Goal: Task Accomplishment & Management: Complete application form

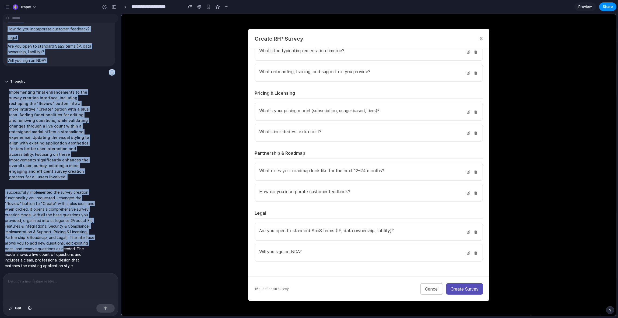
scroll to position [219, 0]
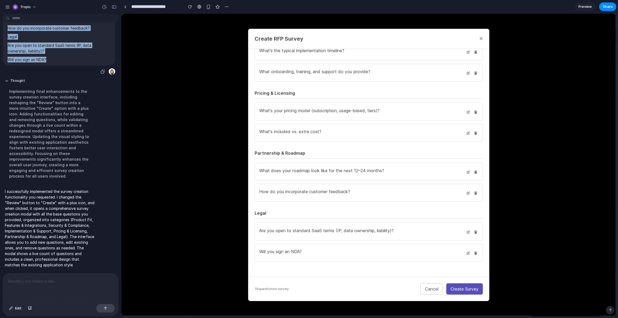
drag, startPoint x: 7, startPoint y: 38, endPoint x: 86, endPoint y: 65, distance: 82.8
copy span "I need to click 'Review' on the 'Create RFP Survey' and be able to create a sur…"
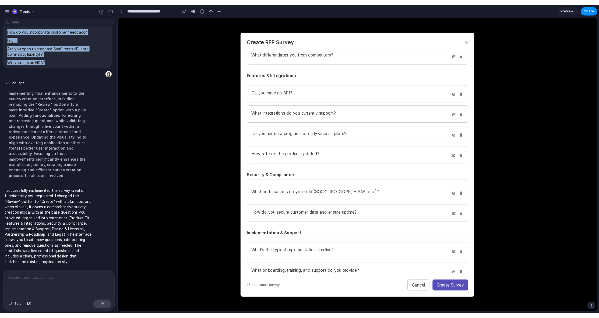
scroll to position [0, 0]
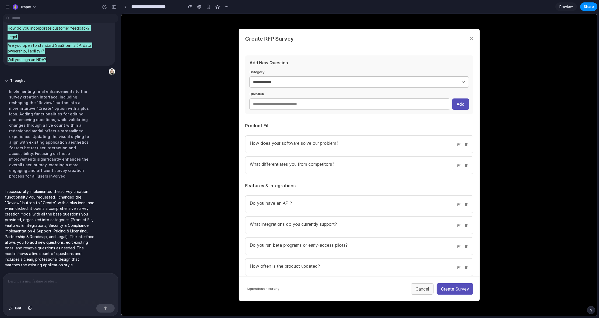
click at [416, 288] on button "Cancel" at bounding box center [422, 288] width 23 height 11
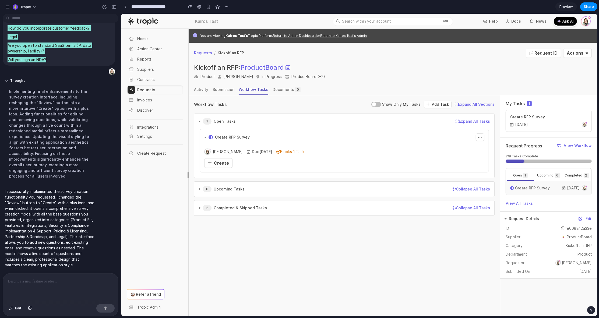
click at [457, 35] on div "You are viewing Kairos Test's Tropic Platform. Return to Admin Dashboard or Ret…" at bounding box center [396, 36] width 392 height 4
click at [14, 308] on button "Edit" at bounding box center [15, 308] width 18 height 9
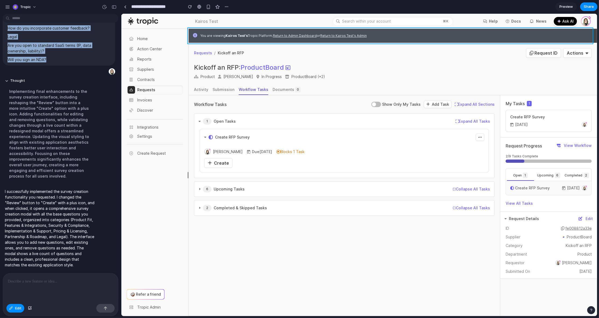
click at [430, 31] on div at bounding box center [359, 165] width 476 height 302
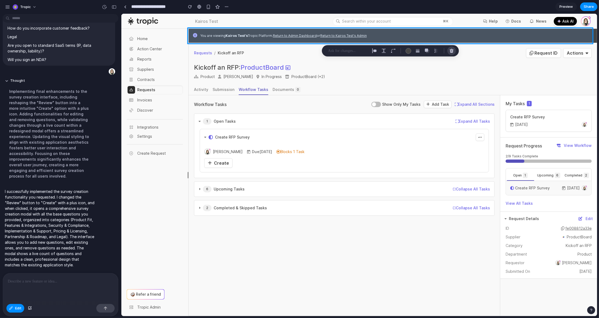
click at [453, 52] on div "button" at bounding box center [451, 50] width 5 height 5
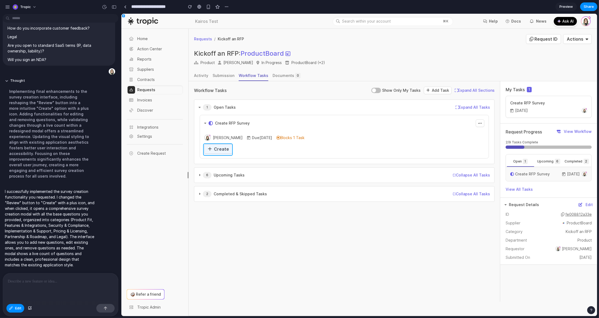
click at [222, 151] on div at bounding box center [359, 165] width 476 height 302
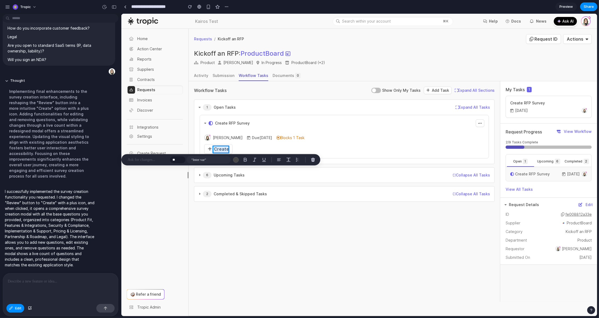
click at [221, 151] on div at bounding box center [359, 165] width 476 height 302
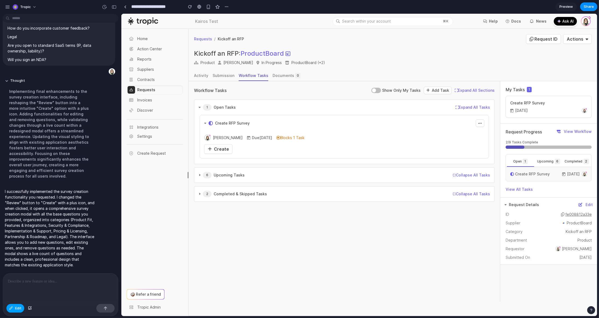
click at [15, 309] on span "Edit" at bounding box center [18, 308] width 6 height 5
click at [220, 150] on span "Create" at bounding box center [221, 148] width 15 height 5
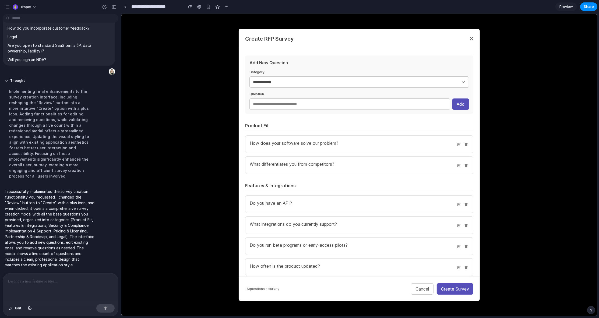
click at [472, 39] on icon at bounding box center [471, 39] width 3 height 6
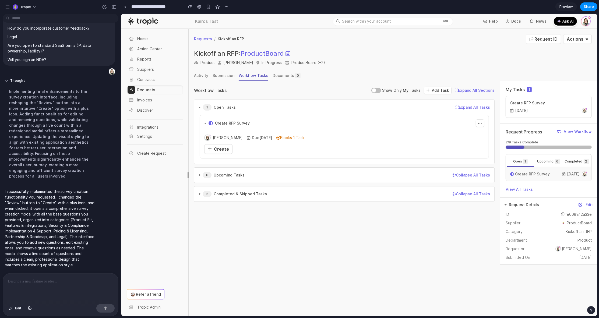
scroll to position [225, 0]
click at [225, 148] on span "Create" at bounding box center [221, 148] width 15 height 5
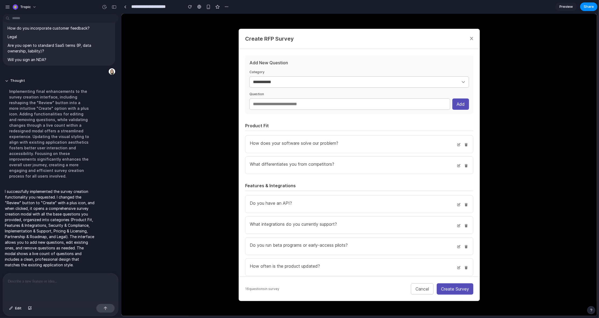
click at [502, 44] on div "**********" at bounding box center [359, 165] width 476 height 302
click at [475, 37] on div "Create RFP Survey" at bounding box center [358, 39] width 241 height 20
click at [473, 38] on div "Create RFP Survey" at bounding box center [358, 39] width 241 height 20
click at [473, 38] on icon at bounding box center [471, 39] width 3 height 6
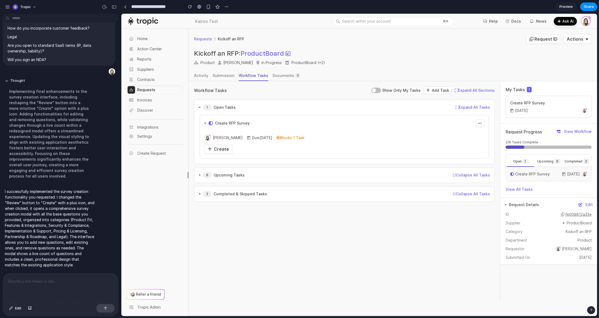
scroll to position [0, 0]
click at [219, 148] on span "Create" at bounding box center [221, 148] width 15 height 5
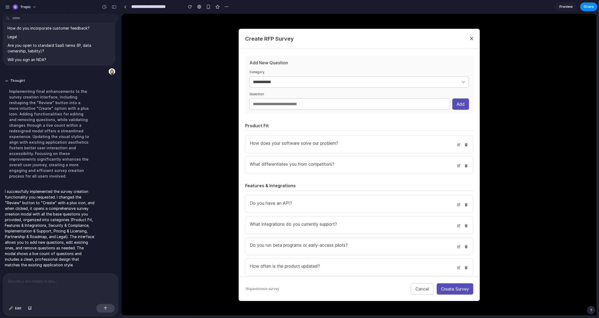
click at [471, 39] on icon at bounding box center [471, 39] width 3 height 6
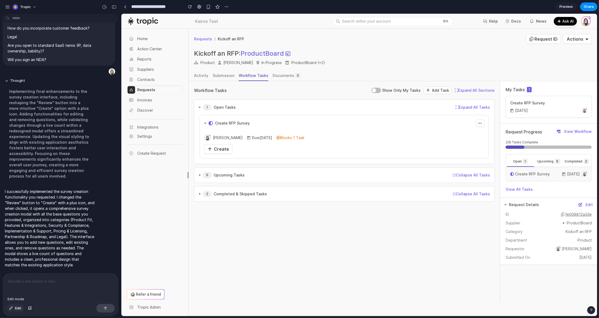
click at [17, 308] on span "Edit" at bounding box center [18, 308] width 6 height 5
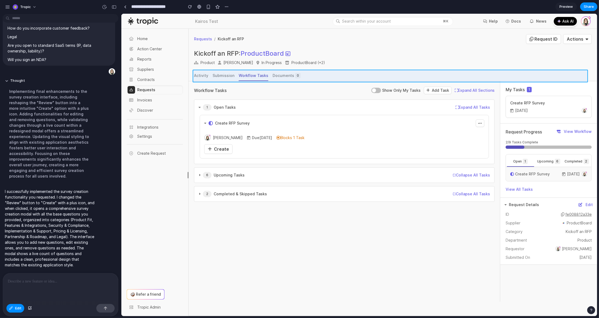
click at [301, 73] on div at bounding box center [359, 165] width 476 height 302
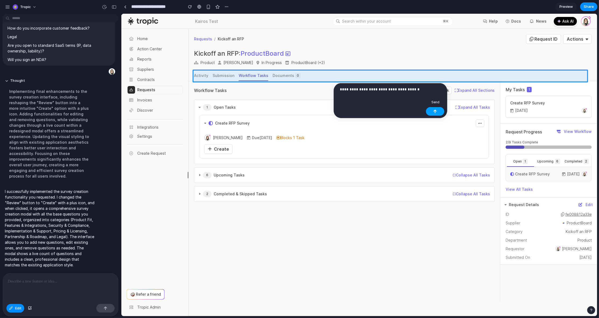
click at [437, 111] on div "button" at bounding box center [435, 112] width 4 height 4
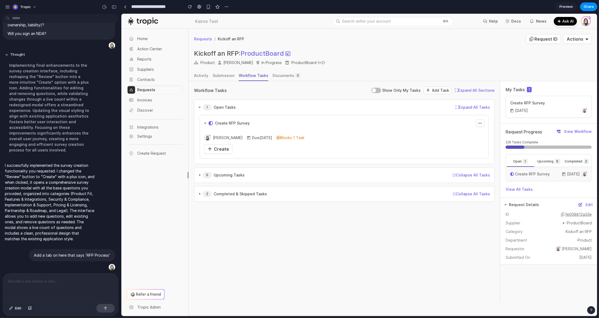
scroll to position [251, 0]
click at [225, 146] on div "Create" at bounding box center [217, 149] width 21 height 6
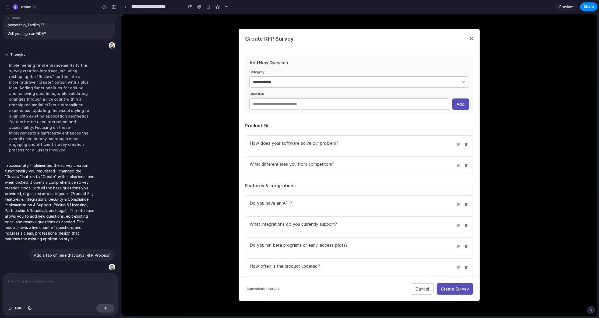
click at [470, 38] on icon at bounding box center [471, 39] width 3 height 6
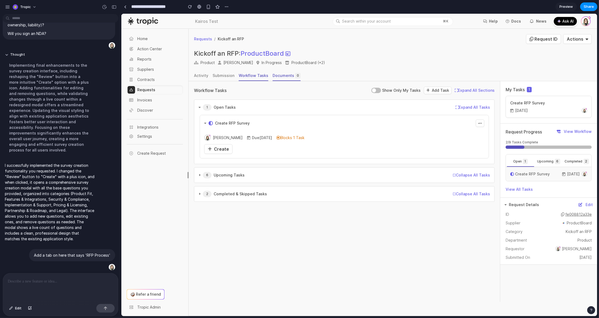
click at [280, 76] on div "Documents 0" at bounding box center [286, 75] width 28 height 5
drag, startPoint x: 37, startPoint y: 252, endPoint x: 107, endPoint y: 249, distance: 70.8
click at [107, 249] on div "Add a tab on here that says 'RFP Process'" at bounding box center [72, 255] width 86 height 12
drag, startPoint x: 109, startPoint y: 252, endPoint x: 19, endPoint y: 255, distance: 89.4
click at [19, 255] on div "Add a tab on here that says 'RFP Process'" at bounding box center [59, 260] width 112 height 22
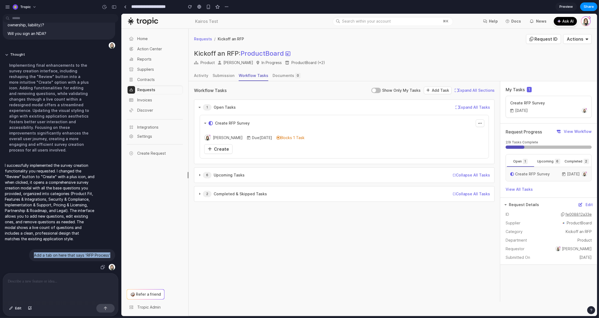
copy p "Add a tab on here that says 'RFP Process'"
click at [36, 285] on div at bounding box center [60, 287] width 115 height 29
click at [107, 310] on button "button" at bounding box center [105, 308] width 18 height 9
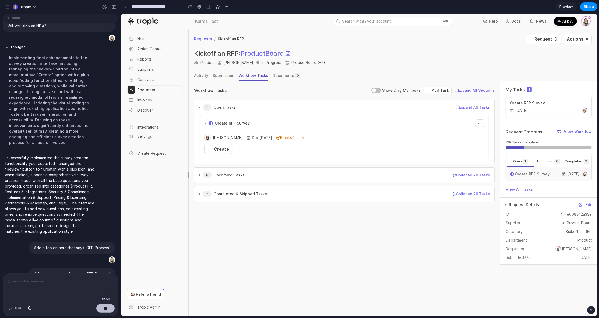
scroll to position [289, 0]
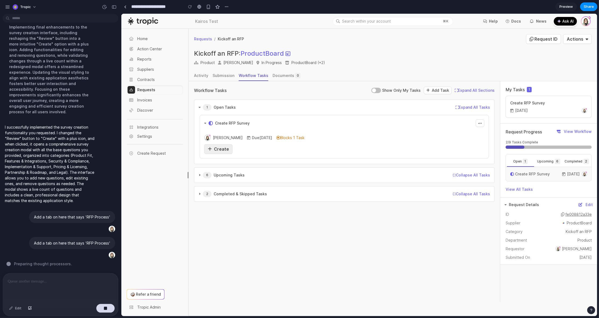
click at [215, 147] on span "Create" at bounding box center [221, 148] width 15 height 5
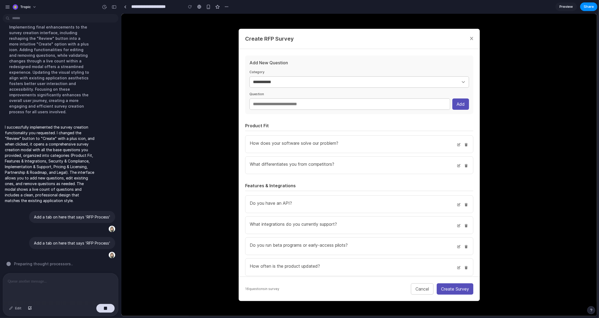
click at [472, 32] on div "Create RFP Survey" at bounding box center [358, 39] width 241 height 20
click at [472, 37] on icon at bounding box center [471, 39] width 3 height 6
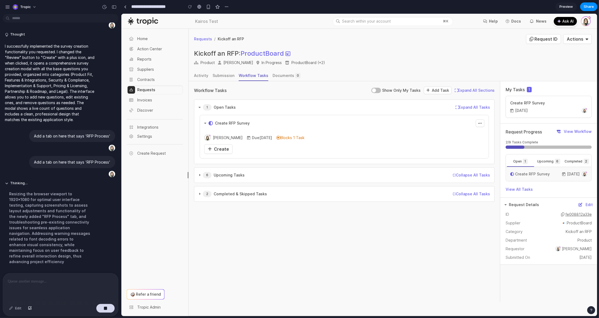
scroll to position [283, 0]
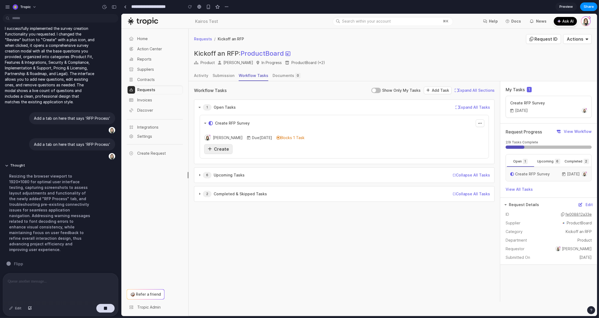
click at [218, 152] on span "Create" at bounding box center [221, 148] width 15 height 5
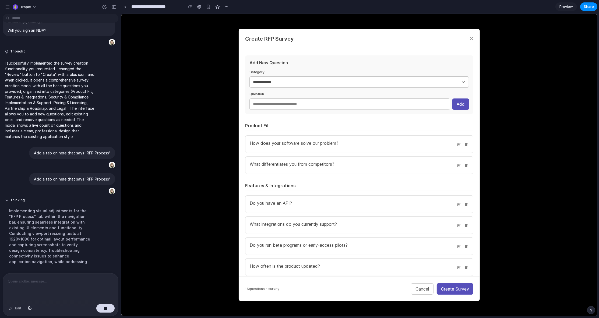
click at [470, 38] on icon at bounding box center [471, 39] width 3 height 6
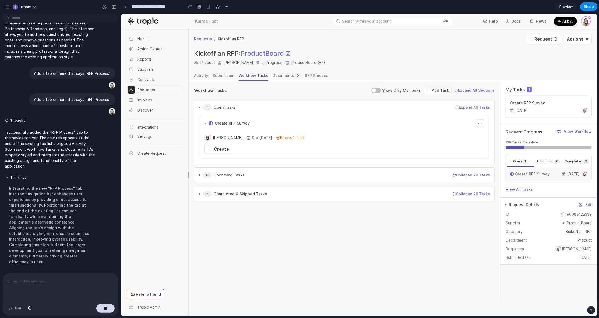
scroll to position [346, 0]
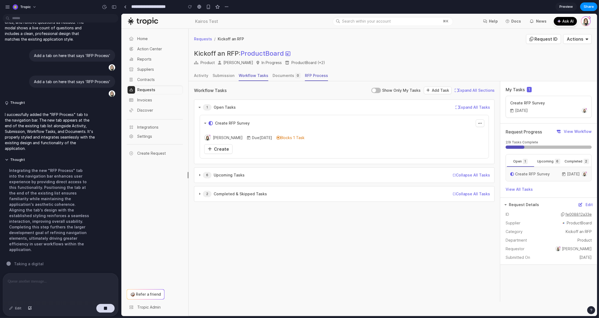
click at [313, 79] on link "RFP Process" at bounding box center [316, 76] width 23 height 10
click at [68, 278] on p at bounding box center [60, 281] width 104 height 6
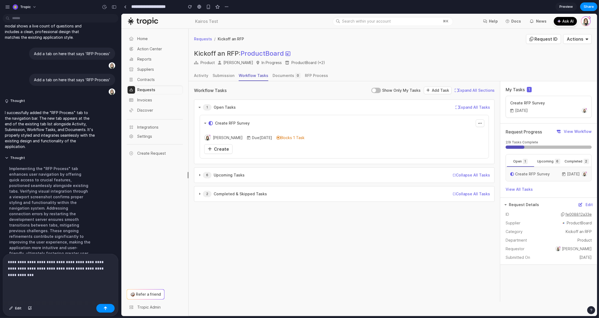
scroll to position [405, 0]
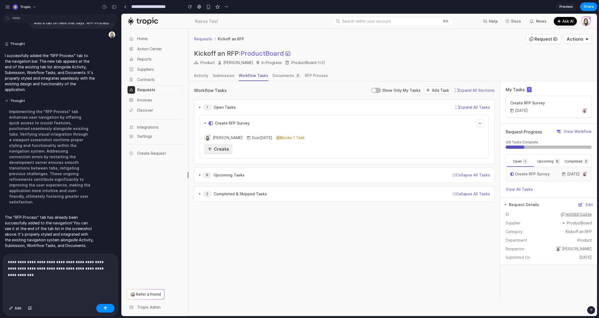
click at [218, 149] on span "Create" at bounding box center [221, 148] width 15 height 5
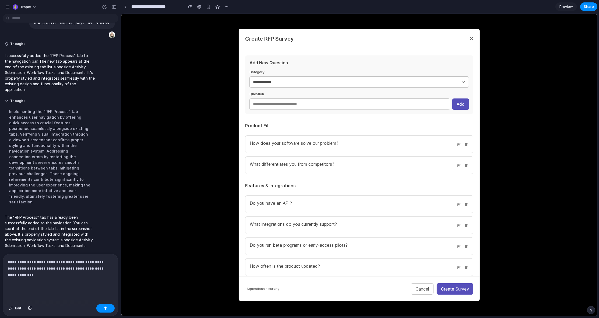
click at [470, 38] on icon at bounding box center [471, 39] width 3 height 6
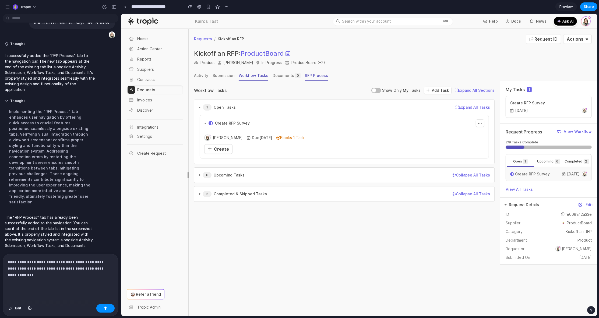
click at [308, 77] on div "RFP Process" at bounding box center [316, 75] width 23 height 5
click at [323, 71] on link "RFP Process" at bounding box center [316, 76] width 23 height 10
click at [316, 77] on div "RFP Process" at bounding box center [316, 75] width 23 height 5
click at [222, 148] on span "Create" at bounding box center [221, 148] width 15 height 5
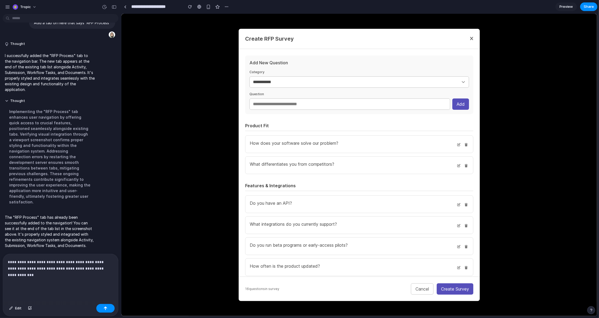
click at [473, 38] on div "Create RFP Survey" at bounding box center [358, 39] width 241 height 20
click at [472, 38] on icon at bounding box center [471, 39] width 3 height 6
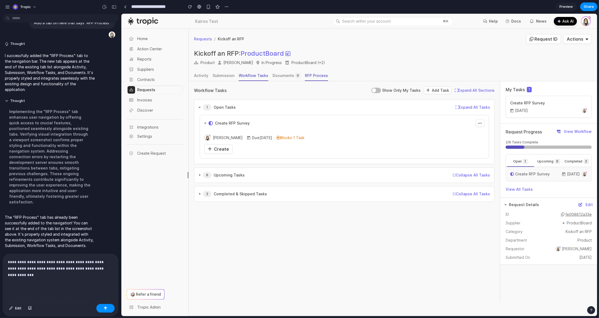
click at [305, 72] on link "RFP Process" at bounding box center [316, 76] width 23 height 10
click at [307, 76] on div "RFP Process" at bounding box center [316, 75] width 23 height 5
click at [34, 267] on p "**********" at bounding box center [60, 272] width 104 height 26
click at [38, 266] on p "**********" at bounding box center [60, 272] width 104 height 26
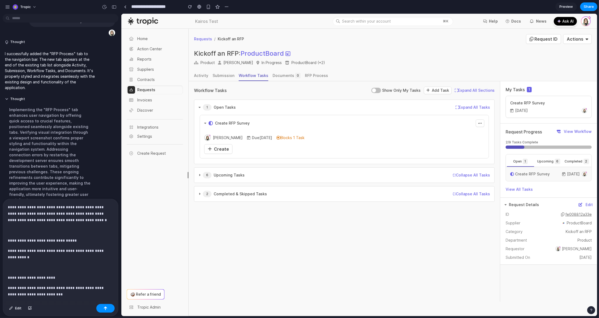
click at [41, 214] on p "**********" at bounding box center [60, 213] width 104 height 19
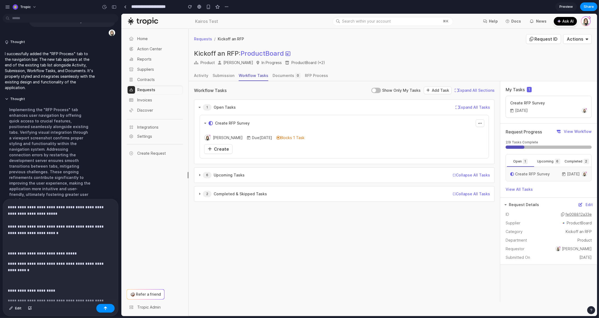
click at [58, 214] on p "**********" at bounding box center [60, 220] width 104 height 32
drag, startPoint x: 38, startPoint y: 228, endPoint x: 7, endPoint y: 222, distance: 31.9
click at [7, 222] on div "**********" at bounding box center [60, 322] width 115 height 246
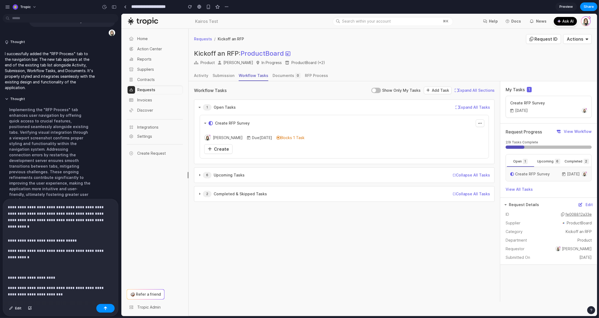
click at [42, 227] on div "**********" at bounding box center [60, 316] width 115 height 234
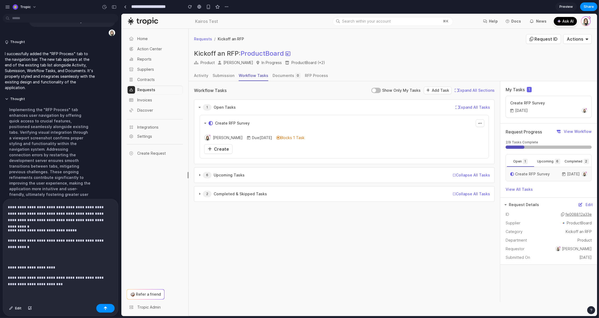
click at [33, 255] on p at bounding box center [60, 257] width 105 height 6
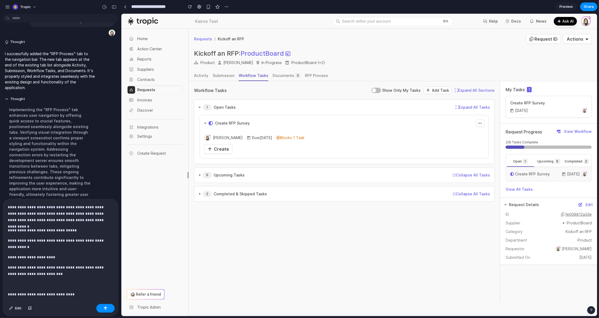
click at [36, 283] on p at bounding box center [60, 284] width 105 height 6
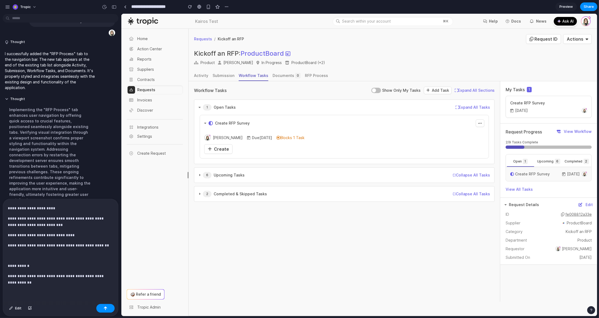
scroll to position [51, 0]
click at [31, 252] on p at bounding box center [60, 253] width 105 height 6
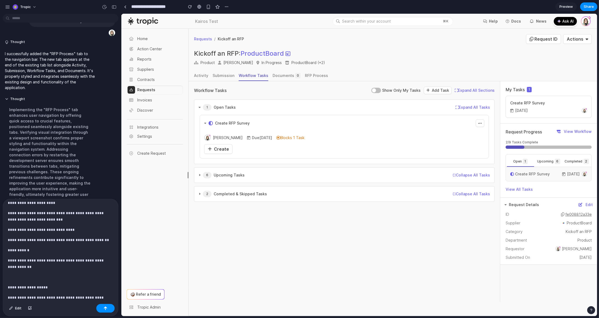
scroll to position [62, 0]
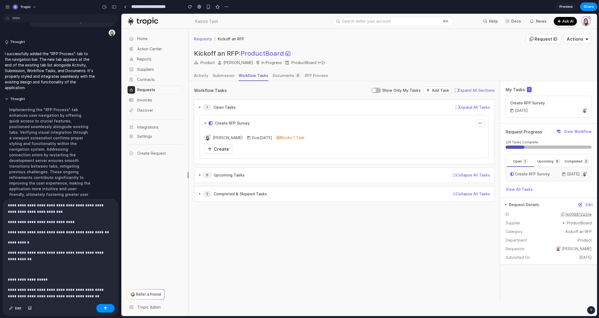
click at [34, 269] on p at bounding box center [60, 269] width 105 height 6
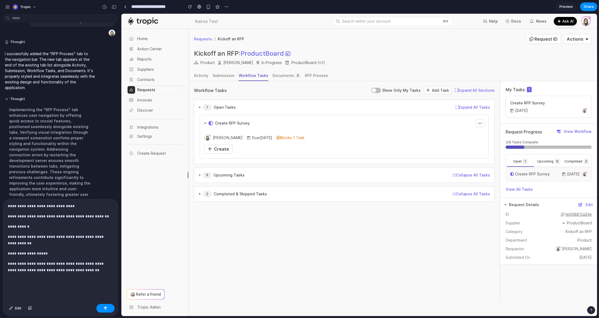
scroll to position [79, 0]
click at [106, 310] on button "button" at bounding box center [105, 308] width 18 height 9
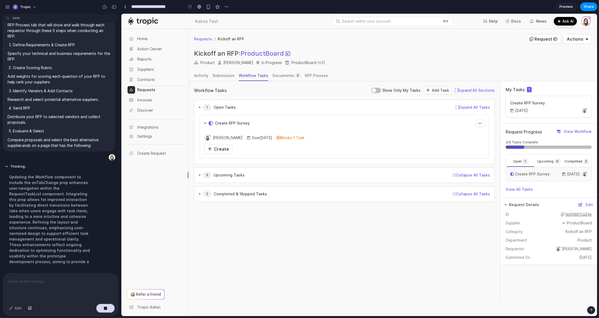
scroll to position [566, 0]
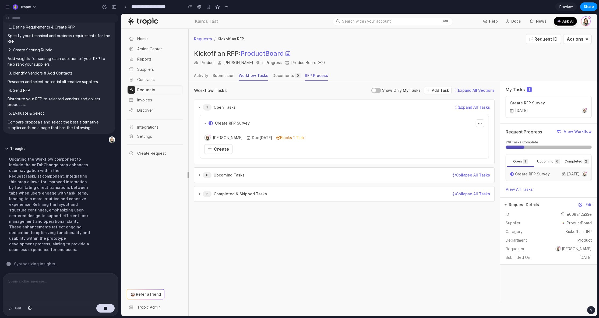
click at [316, 77] on div "RFP Process" at bounding box center [316, 75] width 23 height 5
click at [220, 151] on span "Create" at bounding box center [221, 148] width 15 height 5
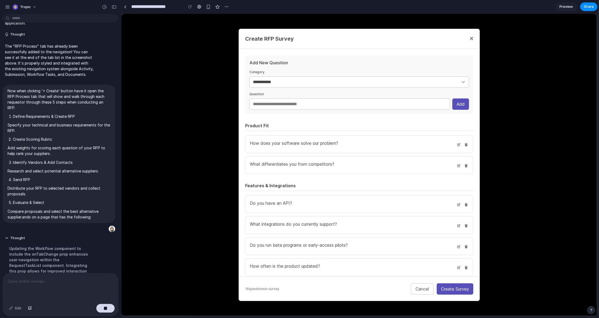
click at [470, 37] on icon at bounding box center [471, 39] width 3 height 6
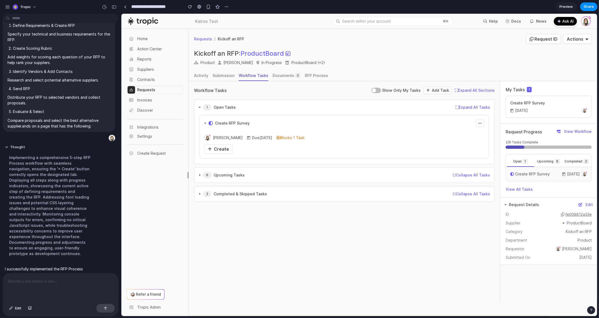
scroll to position [617, 0]
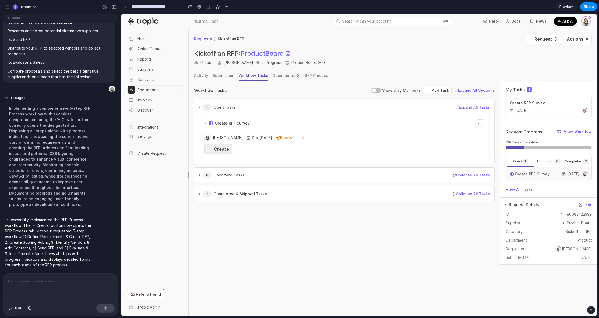
click at [218, 148] on span "Create" at bounding box center [221, 148] width 15 height 5
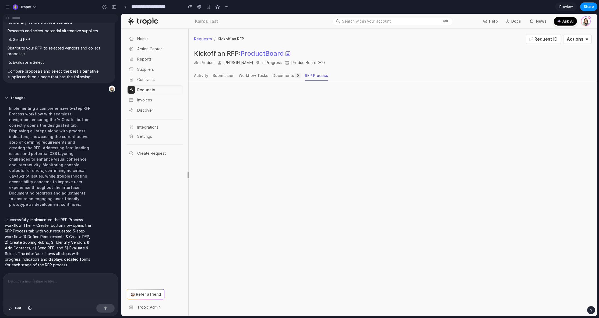
click at [14, 222] on p "I successfully implemented the RFP Process workflow! The '+ Create' button now …" at bounding box center [50, 242] width 90 height 51
click at [256, 76] on div "Workflow Tasks" at bounding box center [253, 75] width 30 height 5
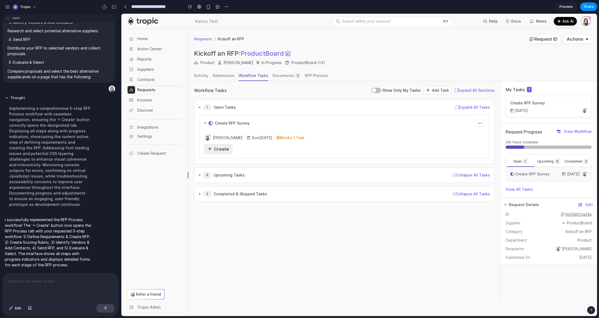
click at [221, 149] on span "Create" at bounding box center [221, 148] width 15 height 5
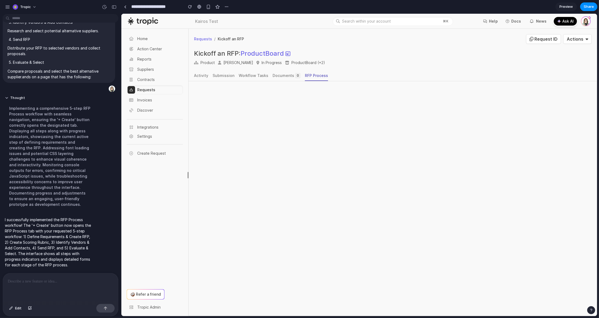
click at [308, 77] on div "RFP Process" at bounding box center [316, 75] width 23 height 5
click at [253, 75] on div "Workflow Tasks" at bounding box center [253, 75] width 30 height 5
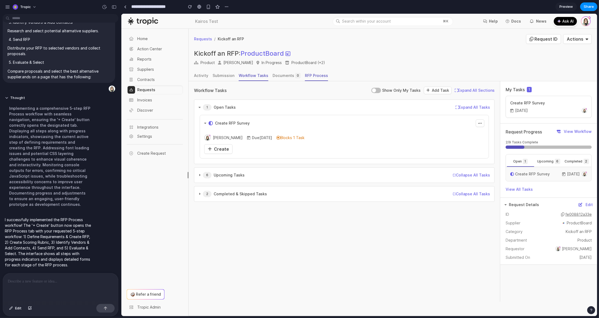
click at [308, 77] on div "RFP Process" at bounding box center [316, 75] width 23 height 5
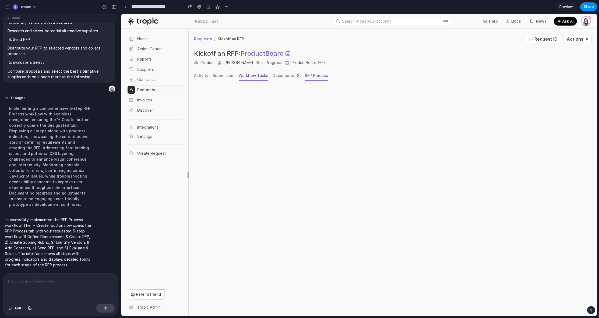
click at [251, 79] on link "Workflow Tasks" at bounding box center [253, 76] width 30 height 10
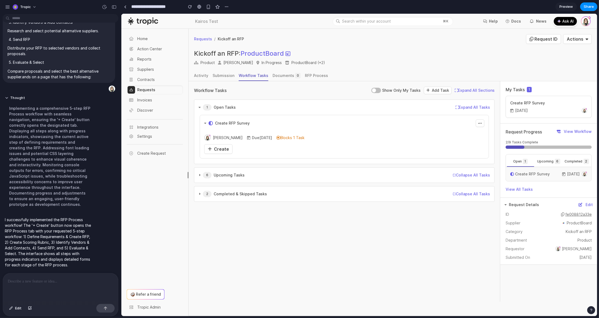
click at [50, 286] on div at bounding box center [60, 287] width 115 height 29
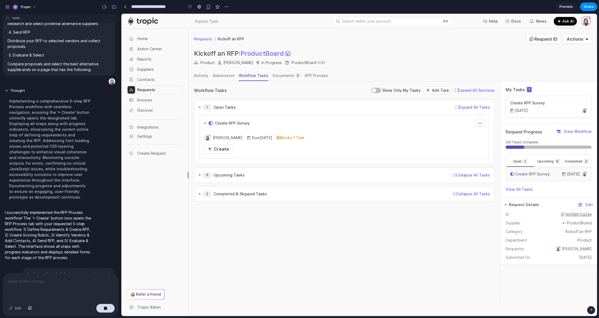
scroll to position [655, 0]
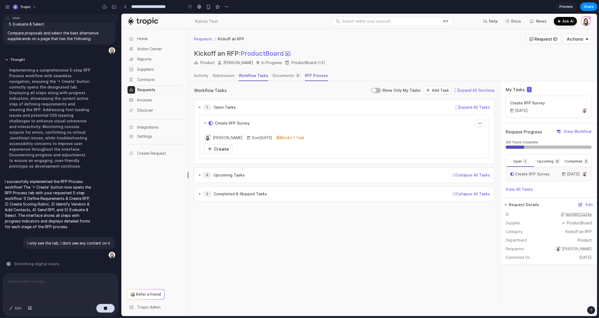
click at [313, 75] on div "RFP Process" at bounding box center [316, 75] width 23 height 5
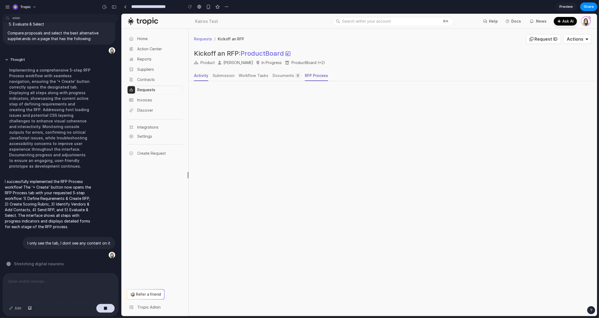
click at [203, 77] on div "Activity" at bounding box center [201, 75] width 14 height 5
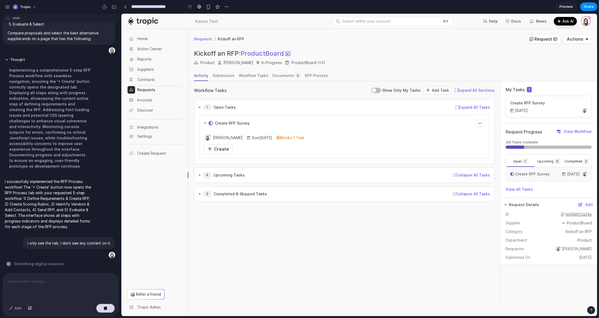
click at [221, 154] on div "Opened Create RFP Survey Copy Link to Task Erika Baker Due Oct 2 Blocks 1 Task …" at bounding box center [343, 137] width 289 height 44
click at [220, 151] on span "Create" at bounding box center [221, 148] width 15 height 5
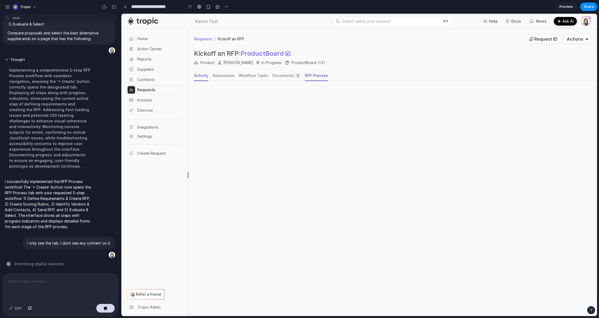
click at [202, 76] on div "Activity" at bounding box center [201, 75] width 14 height 5
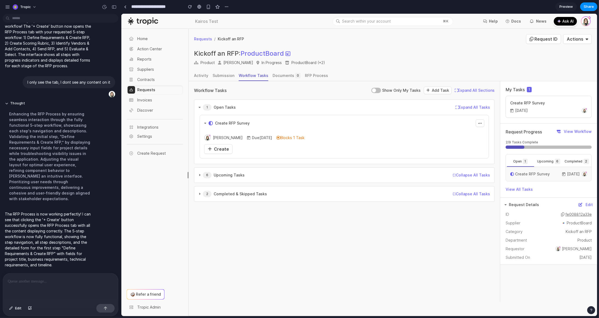
scroll to position [0, 0]
click at [224, 150] on span "Create" at bounding box center [221, 148] width 15 height 5
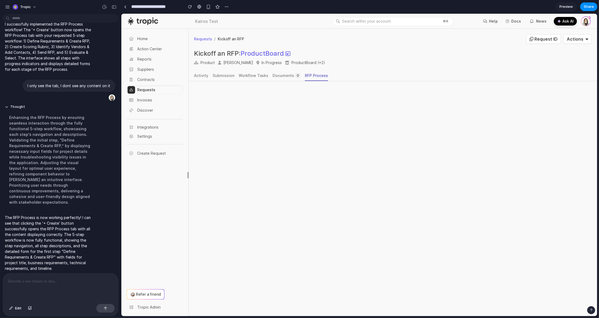
scroll to position [692, 0]
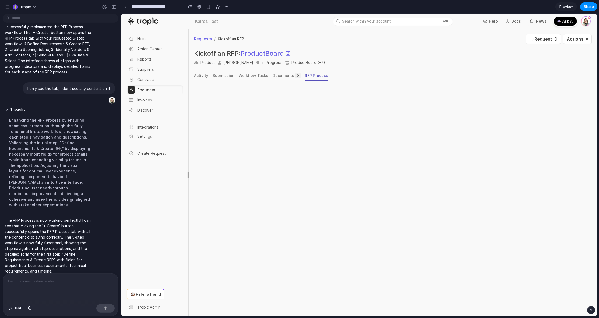
drag, startPoint x: 23, startPoint y: 48, endPoint x: 67, endPoint y: 74, distance: 50.4
click at [66, 73] on p "I successfully implemented the RFP Process workflow! The '+ Create' button now …" at bounding box center [50, 49] width 90 height 51
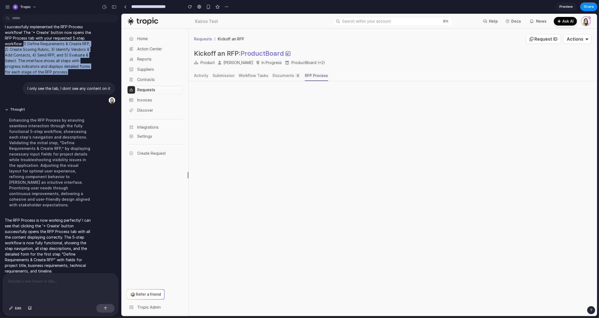
drag, startPoint x: 24, startPoint y: 49, endPoint x: 70, endPoint y: 79, distance: 55.4
click at [70, 75] on p "I successfully implemented the RFP Process workflow! The '+ Create' button now …" at bounding box center [50, 49] width 90 height 51
copy p "1) Define Requirements & Create RFP, 2) Create Scoring Rubric, 3) Identify Vend…"
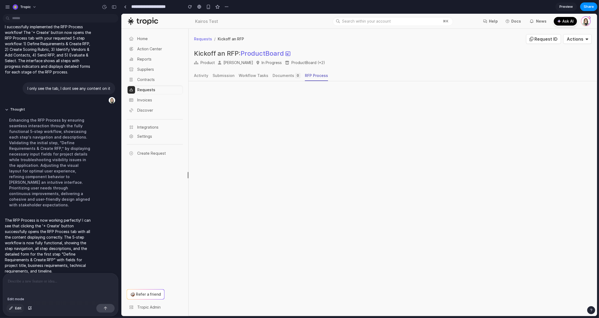
click at [18, 308] on span "Edit" at bounding box center [18, 308] width 6 height 5
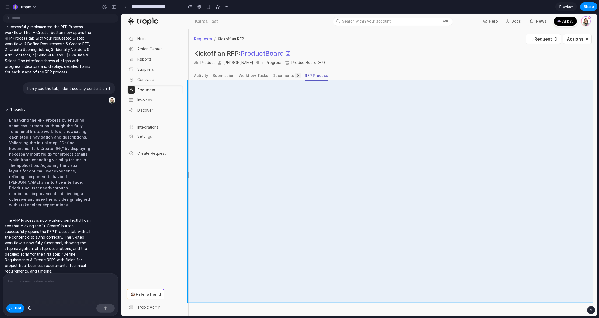
click at [331, 88] on div at bounding box center [359, 165] width 476 height 302
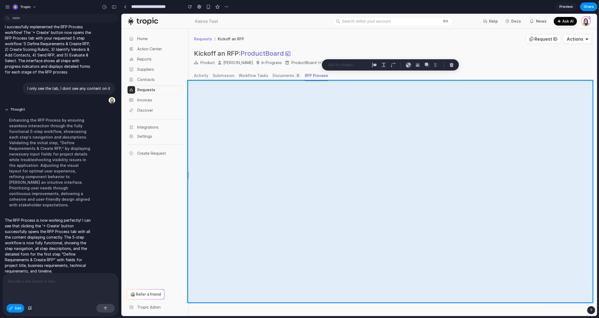
click at [354, 65] on p at bounding box center [348, 65] width 40 height 6
click at [25, 53] on p "I successfully implemented the RFP Process workflow! The '+ Create' button now …" at bounding box center [50, 49] width 90 height 51
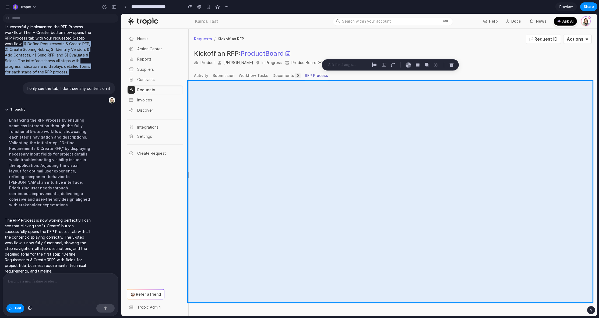
drag, startPoint x: 24, startPoint y: 48, endPoint x: 79, endPoint y: 84, distance: 65.9
copy p "1) Define Requirements & Create RFP, 2) Create Scoring Rubric, 3) Identify Vend…"
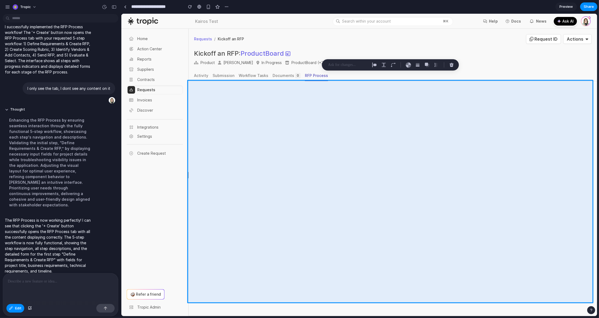
click at [345, 65] on p at bounding box center [348, 65] width 40 height 6
click at [53, 283] on div at bounding box center [60, 287] width 115 height 29
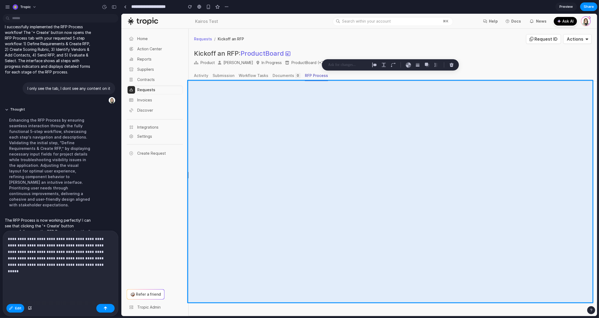
click at [8, 236] on p "**********" at bounding box center [60, 252] width 104 height 32
click at [76, 236] on p "**********" at bounding box center [60, 242] width 104 height 52
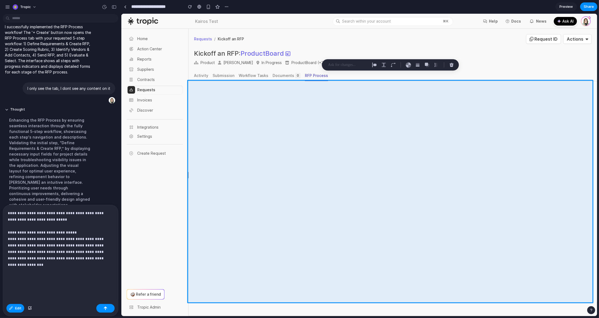
click at [54, 237] on p "**********" at bounding box center [60, 239] width 104 height 58
click at [73, 242] on p "**********" at bounding box center [60, 239] width 104 height 58
drag, startPoint x: 39, startPoint y: 249, endPoint x: 59, endPoint y: 273, distance: 31.6
click at [30, 249] on p "**********" at bounding box center [60, 239] width 104 height 58
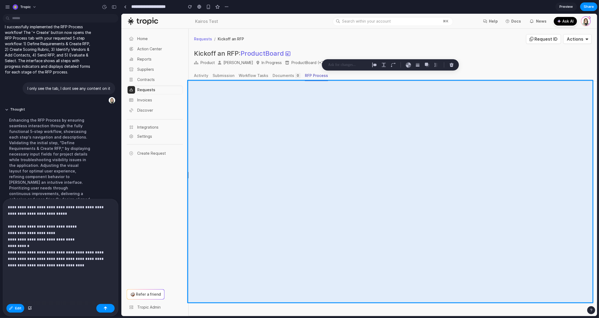
click at [45, 252] on p "**********" at bounding box center [60, 236] width 104 height 65
click at [109, 308] on button "button" at bounding box center [105, 308] width 18 height 9
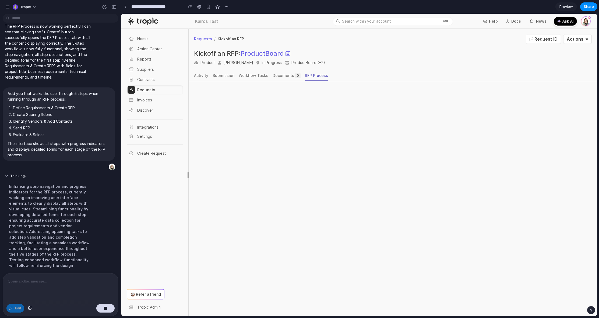
scroll to position [816, 0]
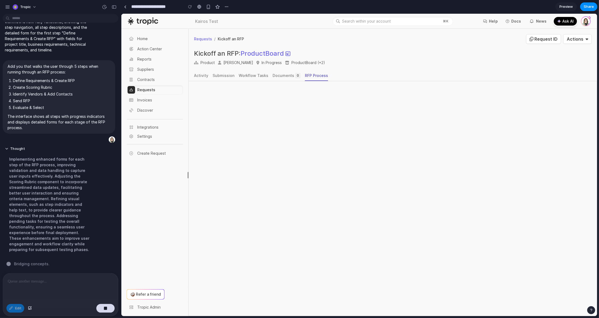
click at [207, 75] on div "Activity Submission Workflow Tasks Documents 0 RFP Process" at bounding box center [261, 76] width 134 height 10
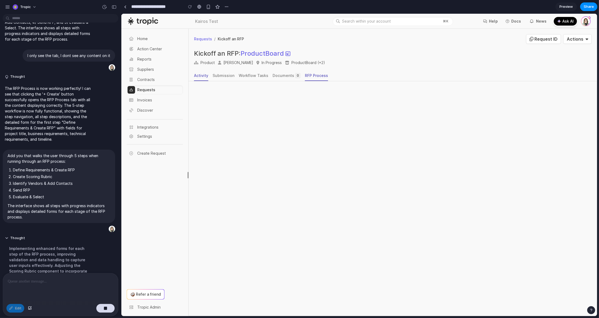
click at [205, 75] on div "Activity" at bounding box center [201, 75] width 14 height 5
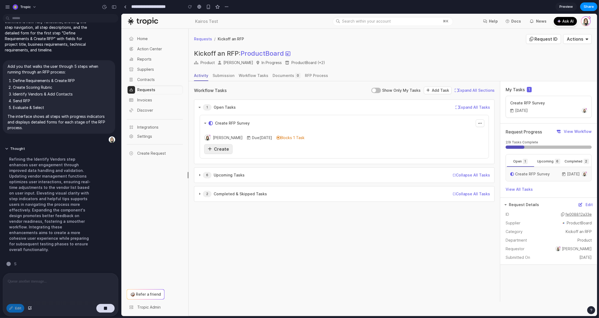
click at [225, 149] on span "Create" at bounding box center [221, 148] width 15 height 5
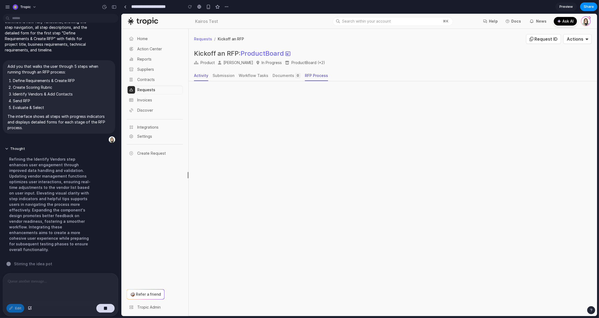
click at [202, 77] on div "Activity" at bounding box center [201, 75] width 14 height 5
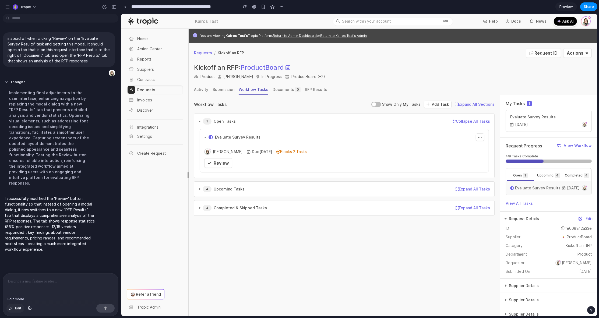
click at [13, 307] on div "button" at bounding box center [11, 308] width 4 height 3
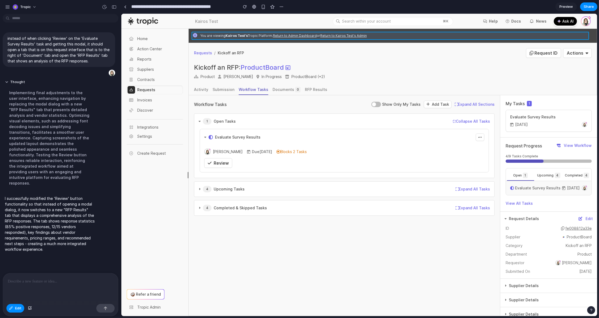
click at [396, 33] on div at bounding box center [359, 165] width 476 height 302
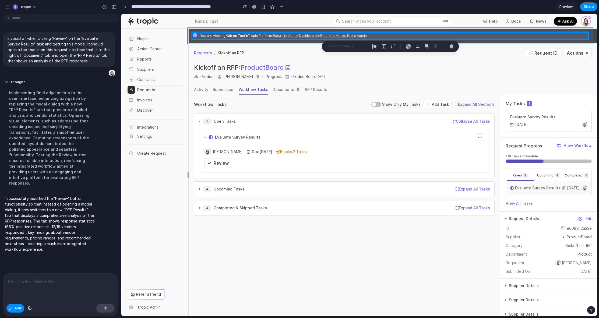
click at [398, 30] on div at bounding box center [359, 165] width 476 height 302
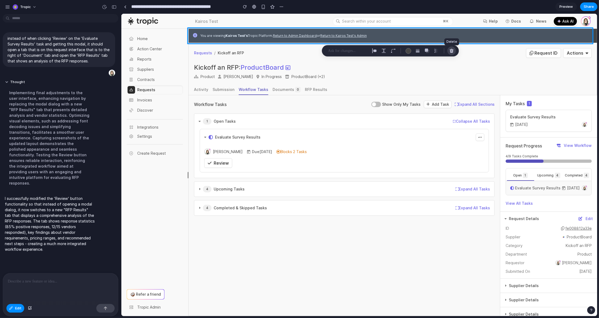
click at [450, 48] on div "button" at bounding box center [451, 50] width 5 height 5
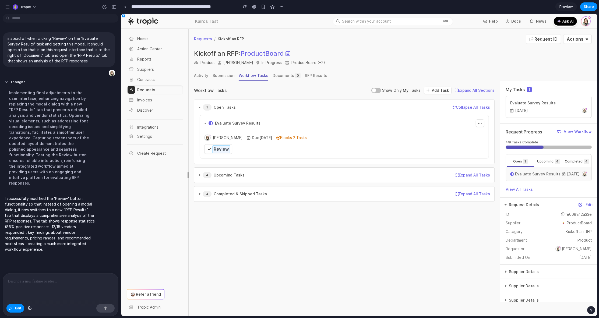
click at [221, 150] on div at bounding box center [359, 165] width 476 height 302
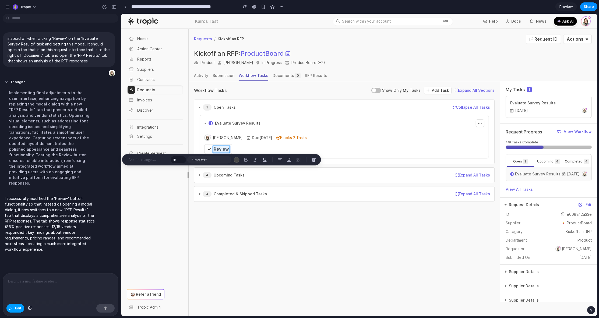
click at [16, 307] on span "Edit" at bounding box center [18, 308] width 6 height 5
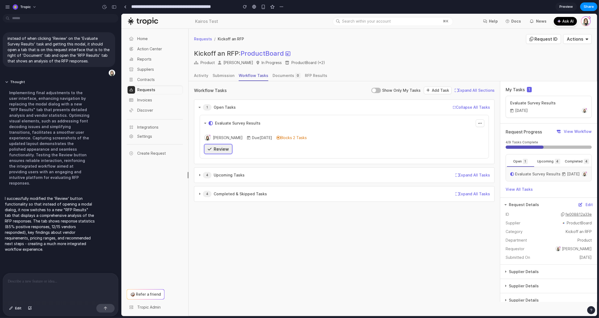
click at [223, 151] on span "Review" at bounding box center [220, 148] width 15 height 5
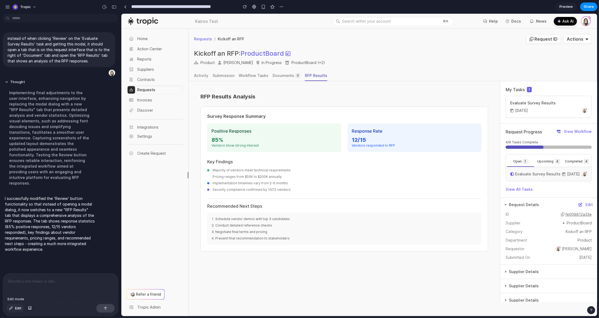
click at [17, 307] on span "Edit" at bounding box center [18, 308] width 6 height 5
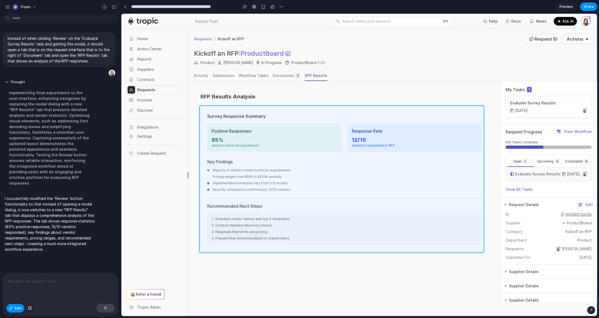
click at [457, 112] on div at bounding box center [359, 165] width 476 height 302
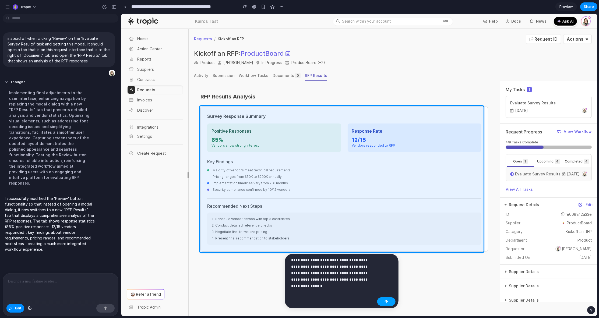
click at [383, 303] on button "button" at bounding box center [386, 301] width 18 height 9
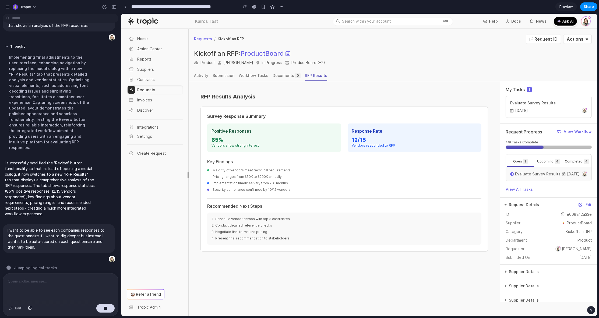
click at [299, 159] on div at bounding box center [299, 159] width 0 height 0
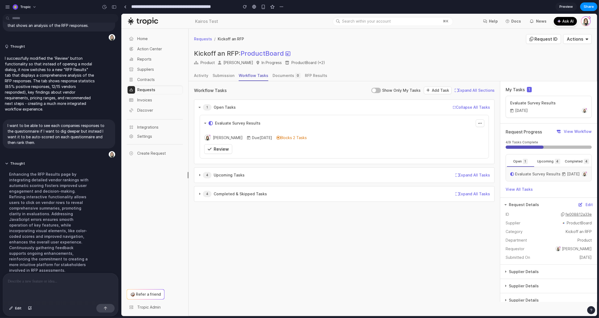
scroll to position [126, 0]
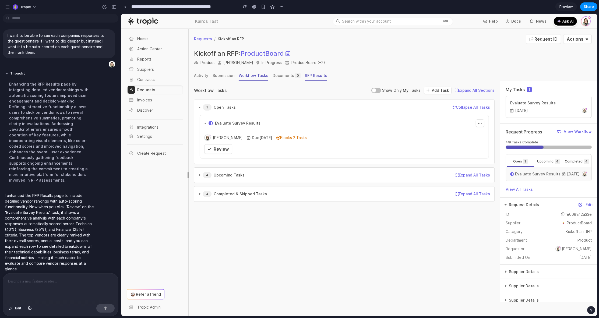
click at [313, 76] on div "RFP Results" at bounding box center [316, 75] width 22 height 5
click at [218, 151] on span "Review" at bounding box center [220, 148] width 15 height 5
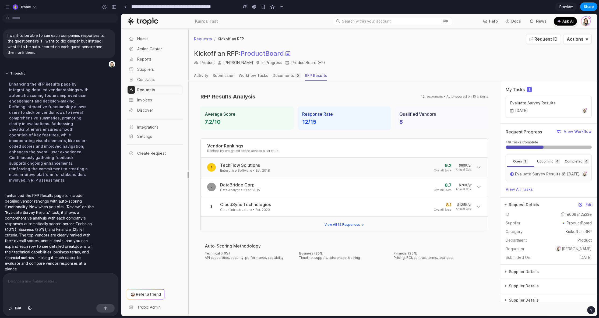
click at [476, 169] on icon at bounding box center [478, 167] width 5 height 5
click at [16, 308] on span "Edit" at bounding box center [18, 308] width 6 height 5
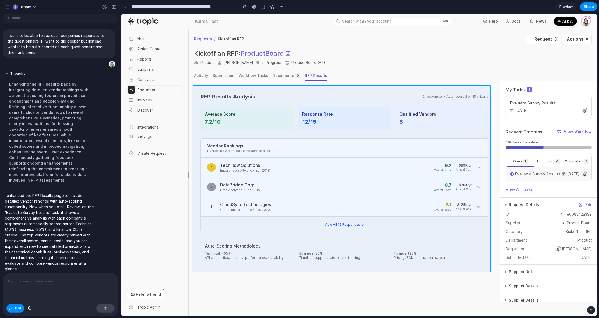
click at [404, 100] on div at bounding box center [359, 165] width 476 height 302
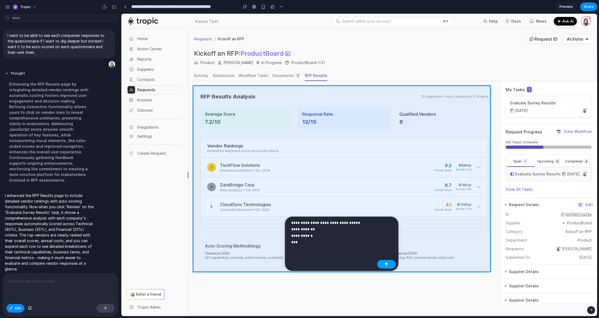
click at [388, 262] on button "button" at bounding box center [386, 264] width 18 height 9
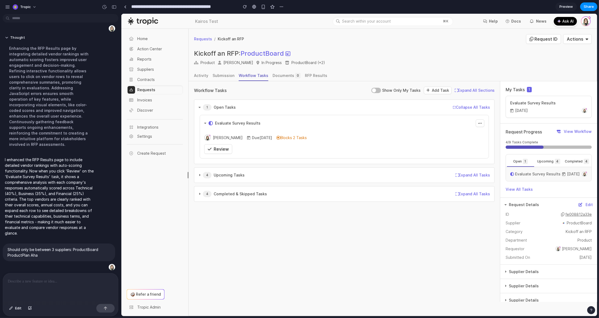
scroll to position [157, 0]
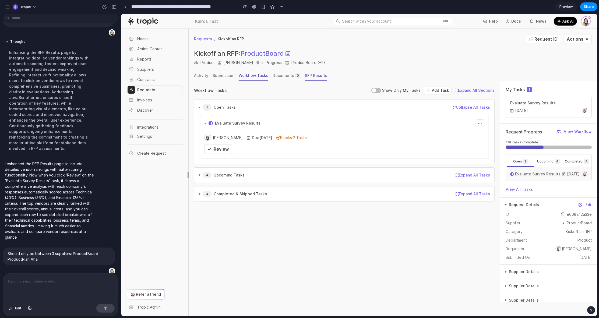
click at [309, 74] on div "RFP Results" at bounding box center [316, 75] width 22 height 5
click at [311, 77] on div "RFP Results" at bounding box center [316, 75] width 22 height 5
click at [217, 146] on div "Review" at bounding box center [217, 149] width 21 height 6
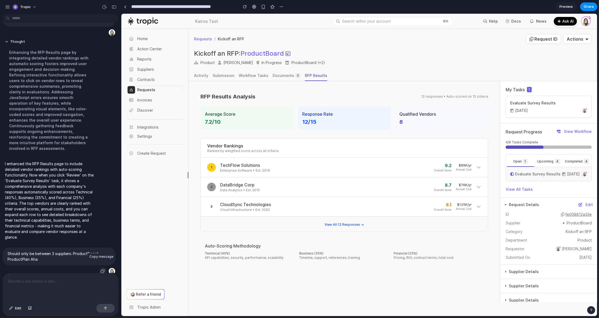
click at [102, 269] on div "button" at bounding box center [103, 271] width 4 height 4
click at [67, 286] on div at bounding box center [60, 287] width 115 height 29
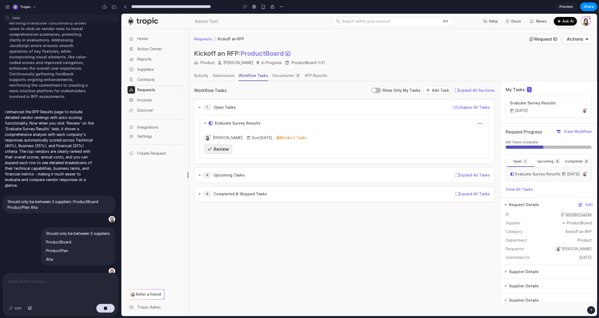
scroll to position [221, 0]
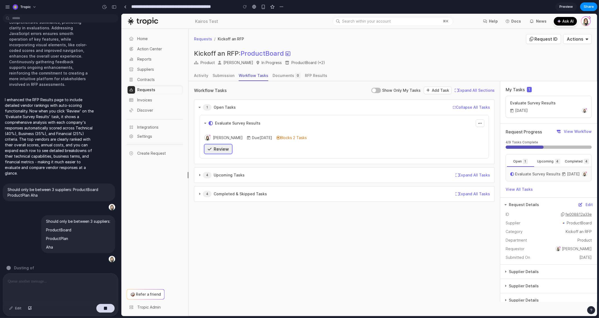
click at [224, 148] on span "Review" at bounding box center [220, 148] width 15 height 5
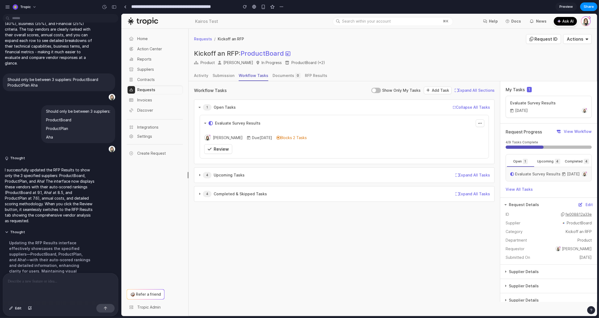
scroll to position [329, 0]
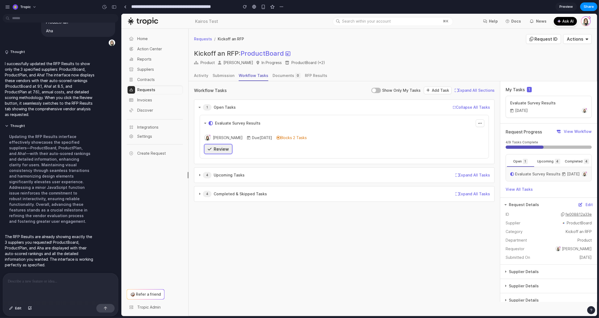
click at [214, 146] on span "Review" at bounding box center [220, 148] width 15 height 5
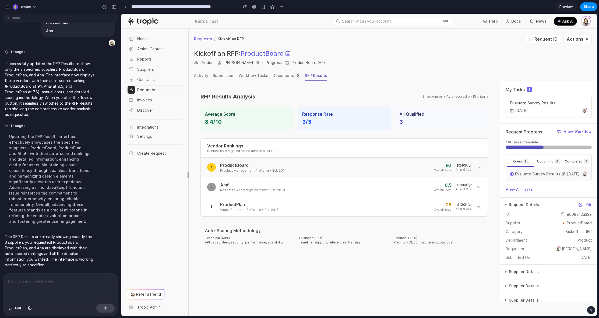
click at [218, 166] on div "1 ProductBoard Product Management Platform • Est. 2014" at bounding box center [246, 167] width 79 height 11
click at [476, 168] on icon at bounding box center [478, 167] width 5 height 5
click at [15, 308] on span "Edit" at bounding box center [18, 308] width 6 height 5
click at [316, 75] on div at bounding box center [359, 165] width 476 height 302
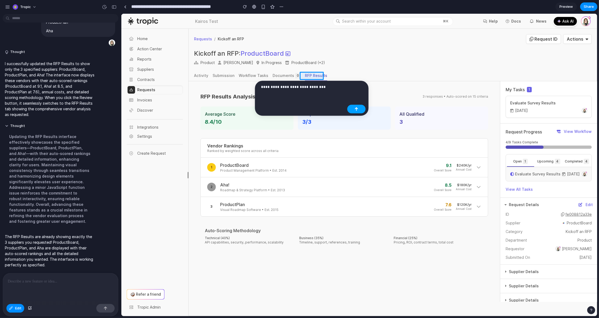
click at [358, 107] on div "button" at bounding box center [357, 109] width 4 height 4
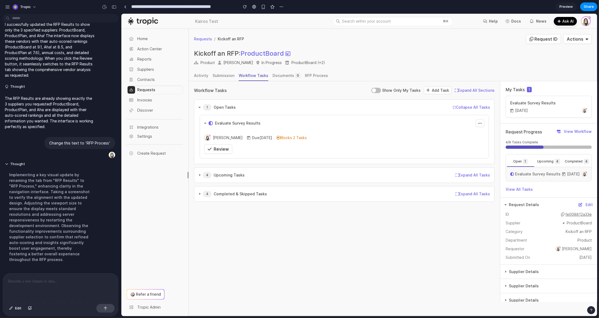
scroll to position [395, 0]
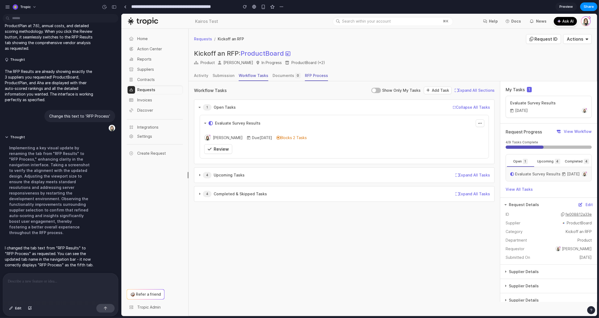
click at [307, 75] on div "RFP Process" at bounding box center [316, 75] width 23 height 5
click at [225, 150] on span "Review" at bounding box center [220, 148] width 15 height 5
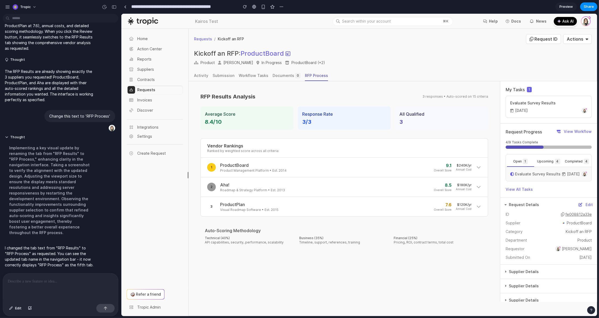
click at [53, 282] on p at bounding box center [60, 281] width 104 height 6
click at [17, 309] on span "Edit" at bounding box center [18, 308] width 6 height 5
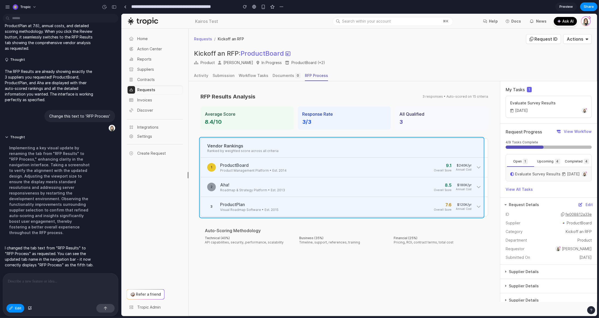
click at [217, 138] on div at bounding box center [359, 165] width 476 height 302
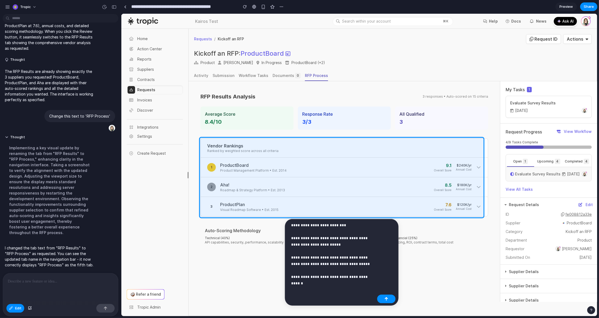
click at [358, 277] on p "**********" at bounding box center [333, 251] width 84 height 58
click at [356, 276] on p "**********" at bounding box center [333, 251] width 84 height 58
click at [352, 283] on p "**********" at bounding box center [333, 254] width 84 height 65
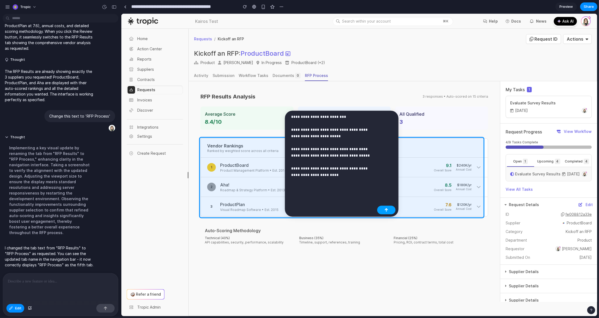
click at [386, 210] on div "button" at bounding box center [387, 210] width 4 height 4
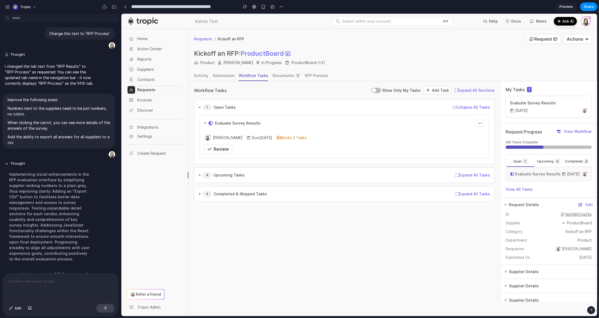
scroll to position [560, 0]
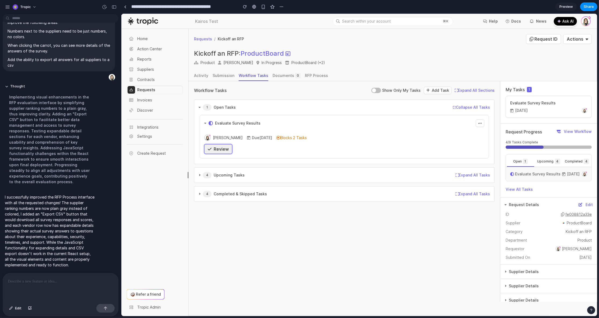
click at [216, 150] on span "Review" at bounding box center [220, 148] width 15 height 5
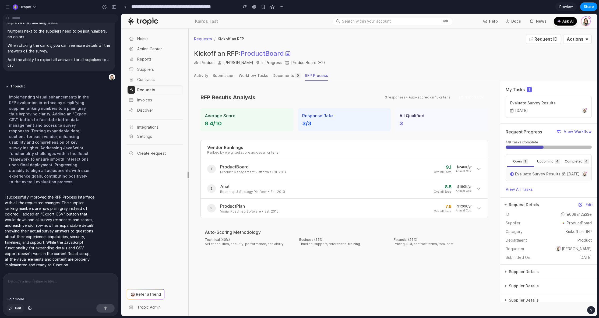
click at [20, 307] on span "Edit" at bounding box center [18, 308] width 6 height 5
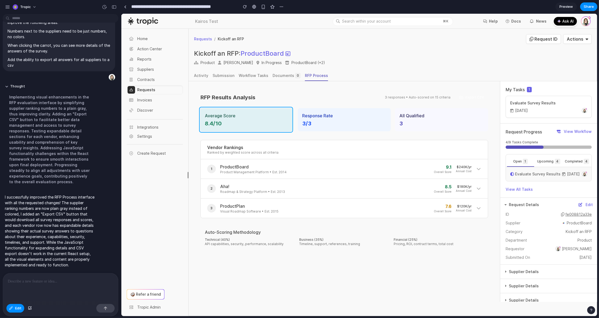
click at [272, 109] on div at bounding box center [359, 165] width 476 height 302
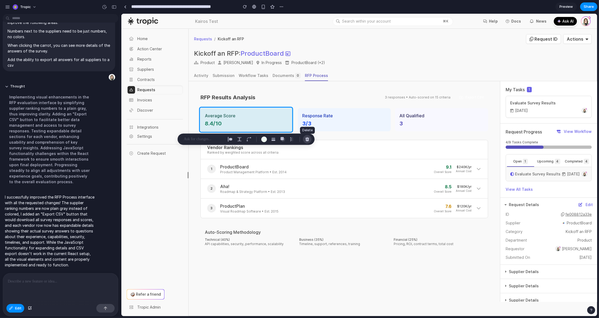
click at [305, 138] on div "button" at bounding box center [307, 139] width 5 height 5
click at [308, 139] on div "button" at bounding box center [307, 139] width 5 height 5
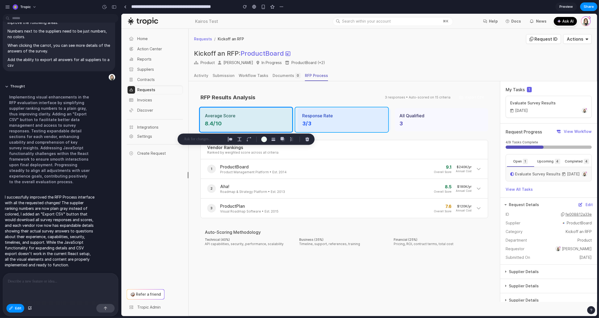
click at [342, 111] on div at bounding box center [359, 165] width 476 height 302
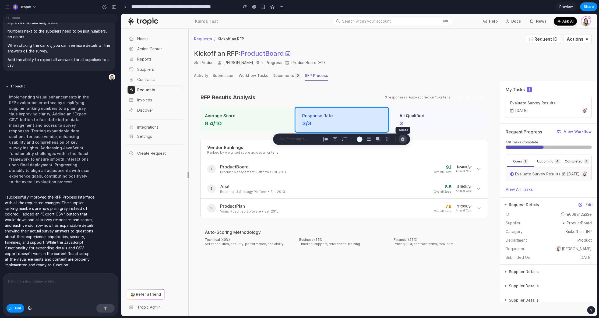
click at [403, 138] on div "button" at bounding box center [402, 139] width 5 height 5
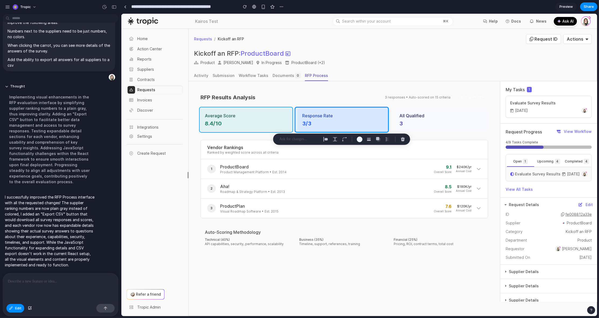
click at [239, 109] on div at bounding box center [359, 165] width 476 height 302
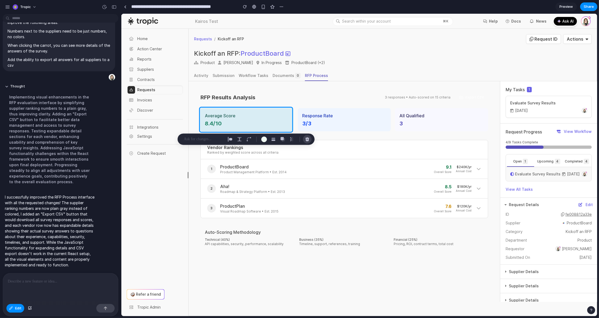
click at [307, 139] on div "button" at bounding box center [307, 139] width 5 height 5
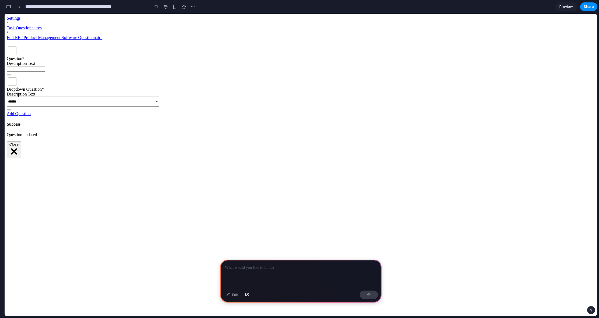
click at [295, 265] on p at bounding box center [301, 268] width 152 height 6
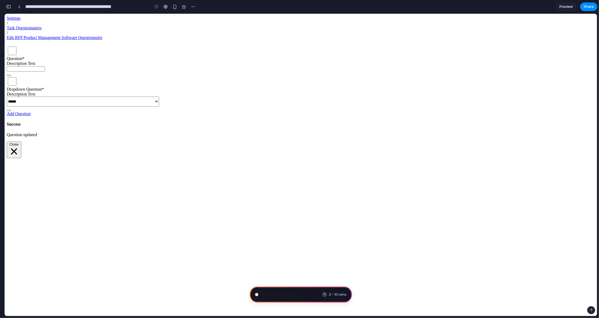
scroll to position [293, 0]
type input "**********"
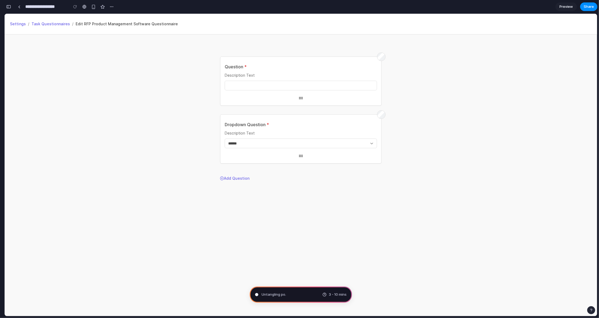
scroll to position [0, 0]
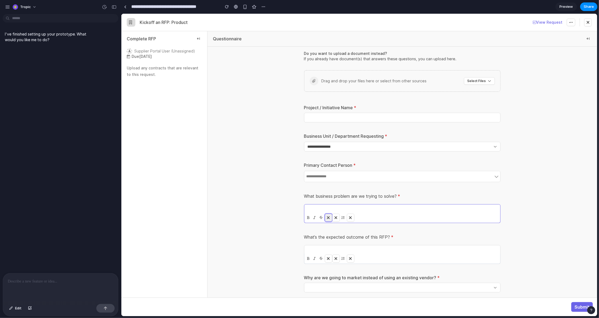
click at [329, 216] on icon at bounding box center [328, 218] width 3 height 4
click at [15, 310] on button "Edit" at bounding box center [15, 308] width 18 height 9
click at [330, 218] on div at bounding box center [359, 165] width 476 height 302
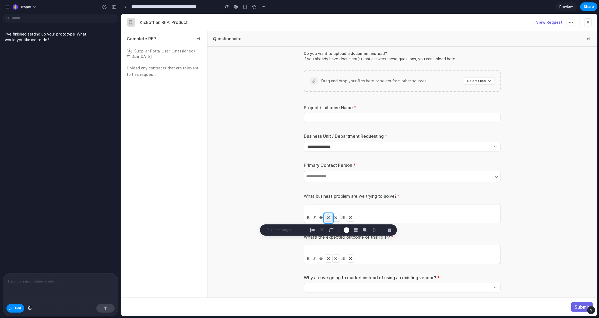
click at [389, 231] on div "button" at bounding box center [389, 230] width 5 height 5
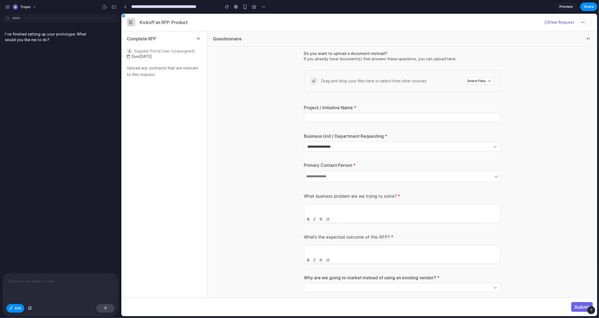
click at [15, 313] on div "Edit" at bounding box center [60, 309] width 115 height 14
click at [15, 310] on span "Edit" at bounding box center [18, 308] width 6 height 5
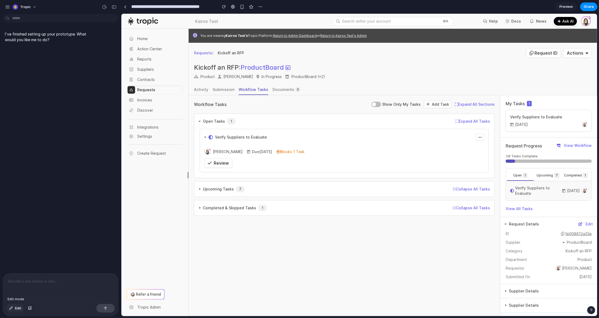
click at [15, 309] on span "Edit" at bounding box center [18, 308] width 6 height 5
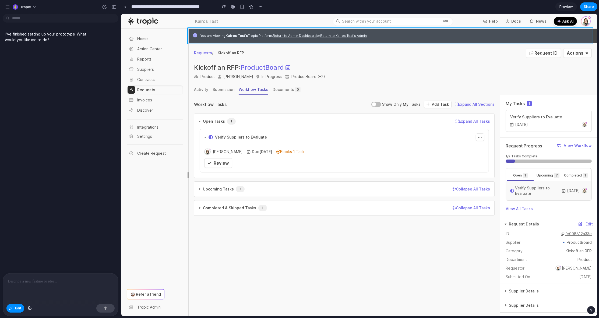
click at [413, 32] on div at bounding box center [359, 165] width 476 height 302
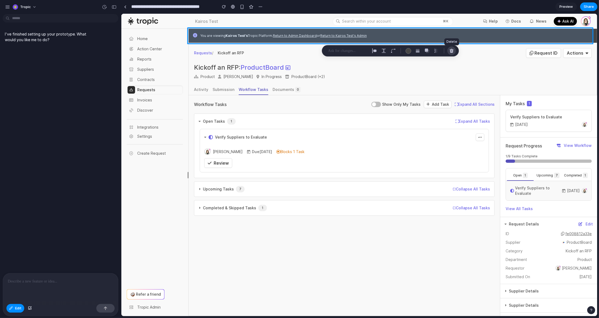
click at [449, 51] on div "button" at bounding box center [451, 50] width 5 height 5
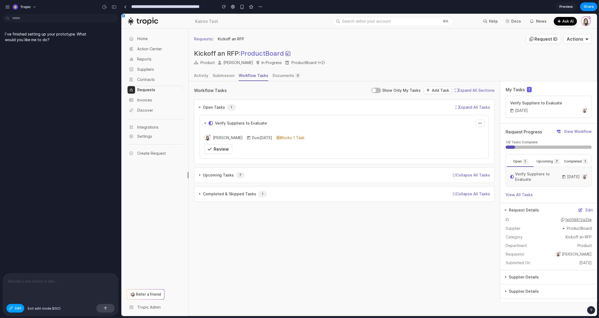
click at [14, 308] on button "Edit" at bounding box center [15, 308] width 18 height 9
click at [229, 149] on link "Review" at bounding box center [218, 149] width 28 height 10
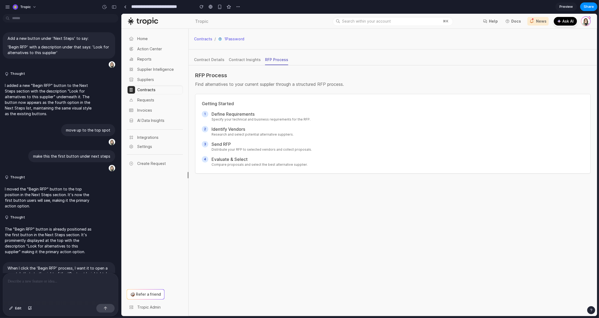
scroll to position [383, 0]
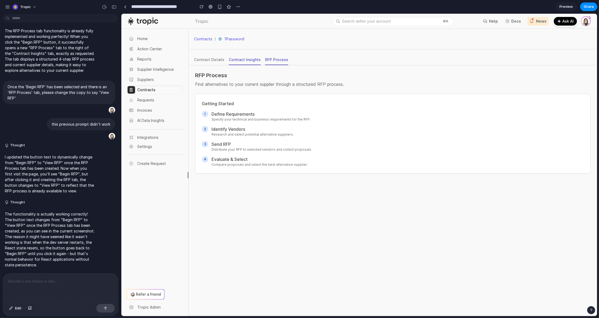
click at [251, 62] on div "Contract Insights" at bounding box center [244, 59] width 32 height 5
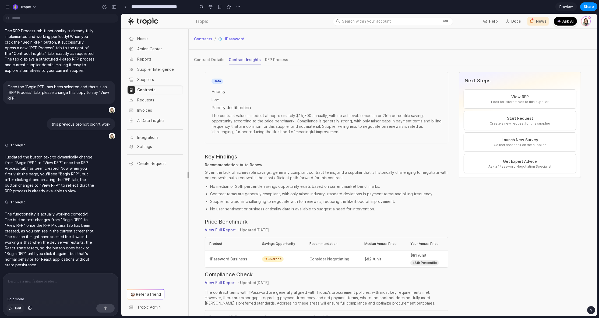
click at [22, 308] on button "Edit" at bounding box center [15, 308] width 18 height 9
click at [283, 59] on div at bounding box center [359, 165] width 476 height 302
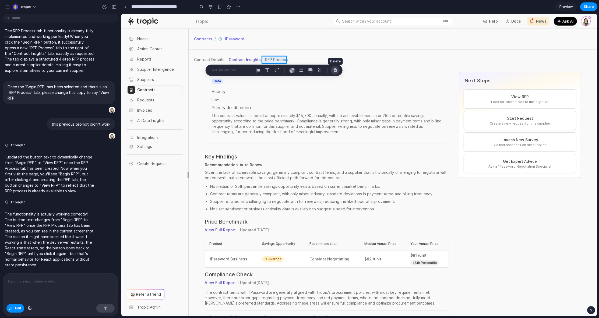
click at [332, 69] on button "button" at bounding box center [335, 70] width 9 height 9
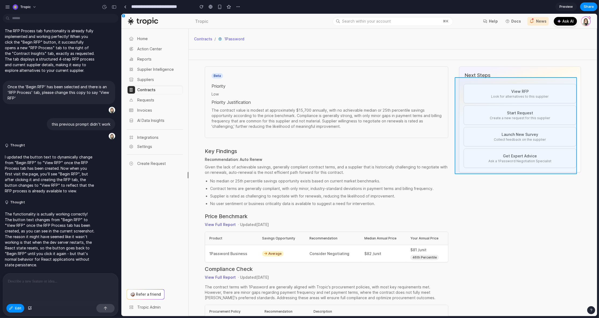
click at [573, 85] on div at bounding box center [359, 165] width 476 height 302
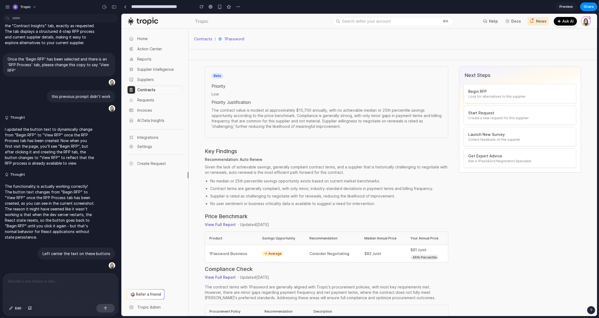
scroll to position [559, 0]
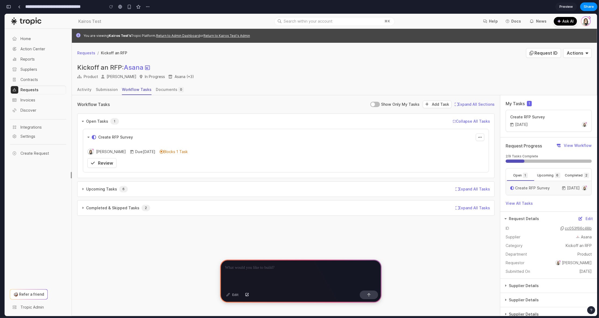
click at [253, 266] on p at bounding box center [301, 268] width 152 height 6
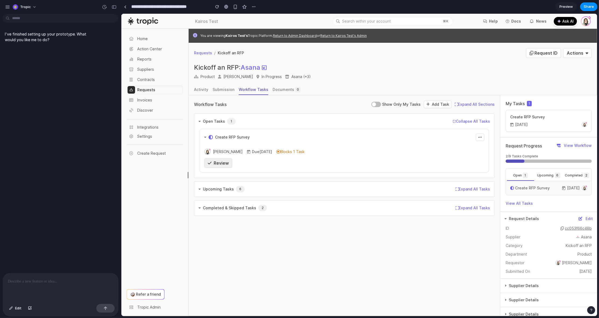
click at [219, 165] on span "Review" at bounding box center [220, 162] width 15 height 5
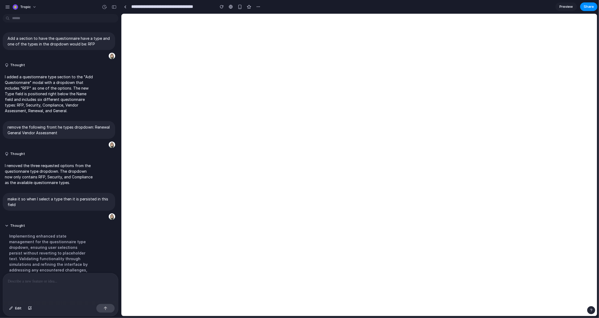
select select "***"
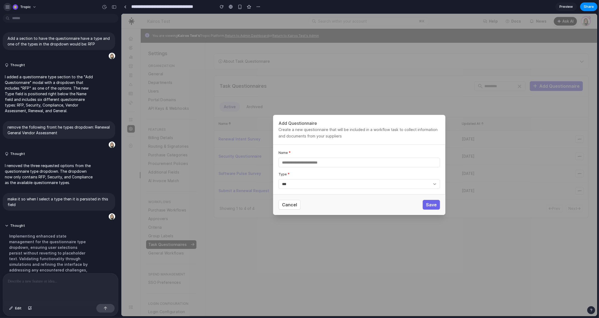
click at [9, 6] on div "button" at bounding box center [7, 7] width 5 height 5
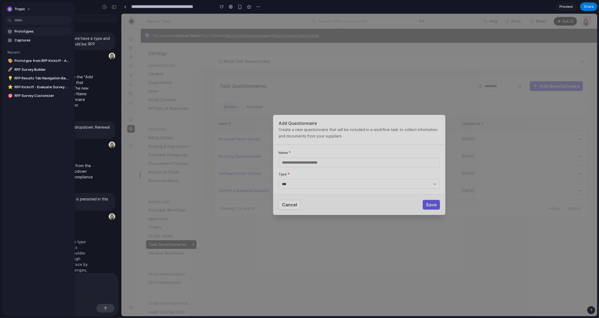
click at [21, 31] on span "Prototypes" at bounding box center [42, 31] width 55 height 5
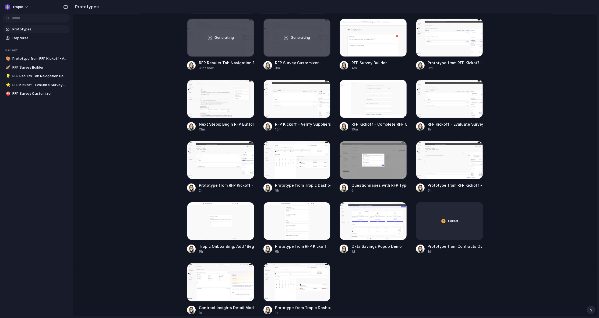
scroll to position [88, 0]
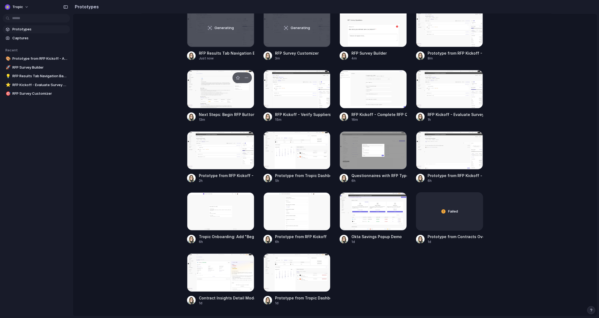
click at [228, 95] on div at bounding box center [220, 89] width 67 height 38
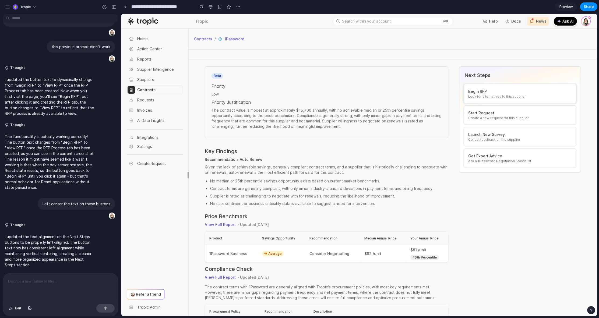
click at [514, 94] on span "Look for alternatives to this supplier" at bounding box center [520, 96] width 104 height 4
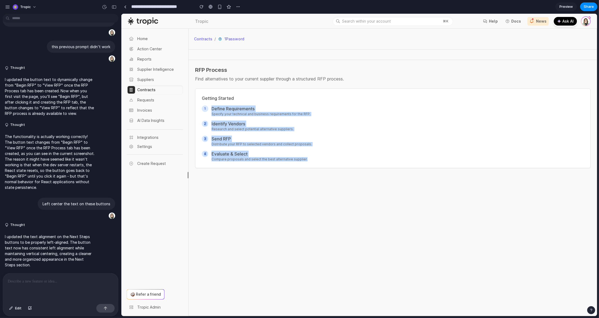
drag, startPoint x: 312, startPoint y: 161, endPoint x: 211, endPoint y: 107, distance: 115.2
click at [211, 107] on div "1 Define Requirements Specify your technical and business requirements for the …" at bounding box center [393, 133] width 382 height 56
copy div "Define Requirements Specify your technical and business requirements for the RF…"
click at [381, 125] on div "2 Identify Vendors Research and select potential alternative suppliers." at bounding box center [393, 126] width 382 height 11
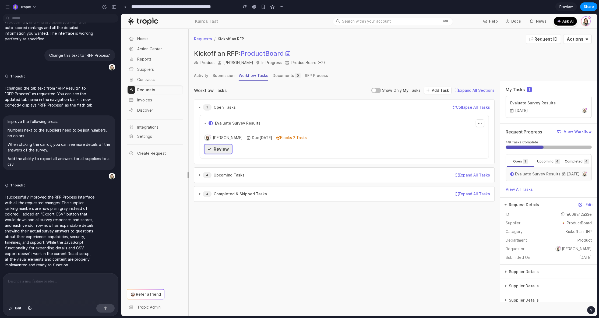
click at [218, 151] on span "Review" at bounding box center [220, 148] width 15 height 5
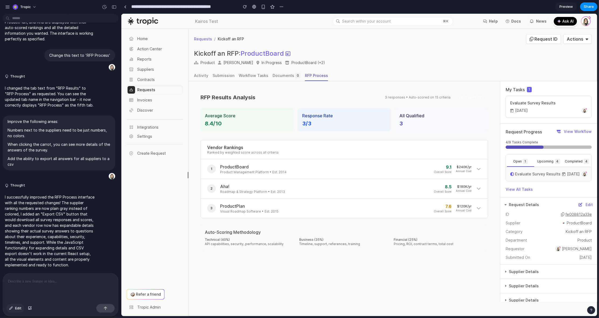
click at [14, 307] on button "Edit" at bounding box center [15, 308] width 18 height 9
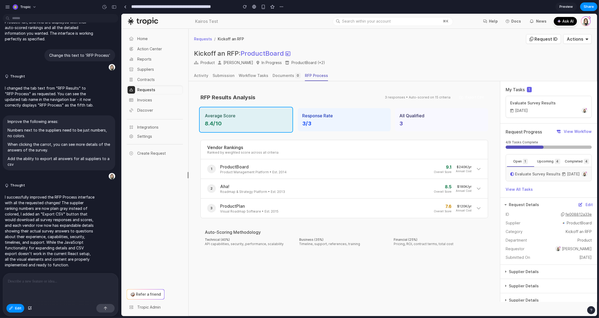
click at [262, 109] on div at bounding box center [359, 165] width 476 height 302
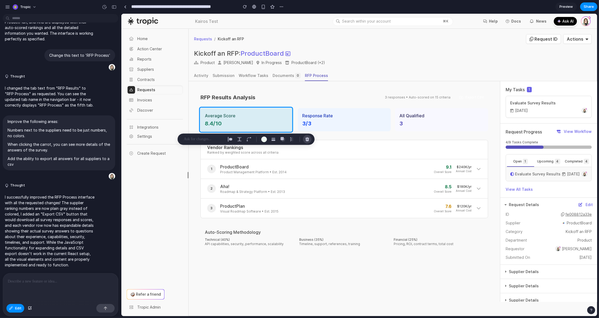
click at [307, 138] on div "button" at bounding box center [307, 139] width 5 height 5
click at [307, 139] on div "button" at bounding box center [307, 139] width 5 height 5
click at [306, 139] on div "button" at bounding box center [307, 139] width 5 height 5
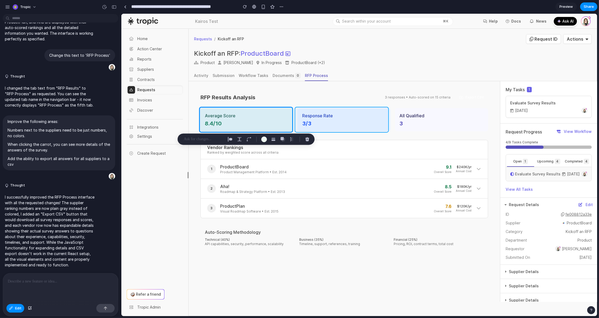
drag, startPoint x: 373, startPoint y: 111, endPoint x: 378, endPoint y: 111, distance: 4.6
click at [373, 111] on div at bounding box center [359, 165] width 476 height 302
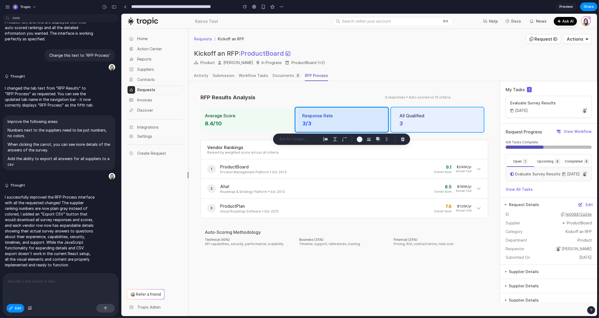
click at [446, 112] on div at bounding box center [359, 165] width 476 height 302
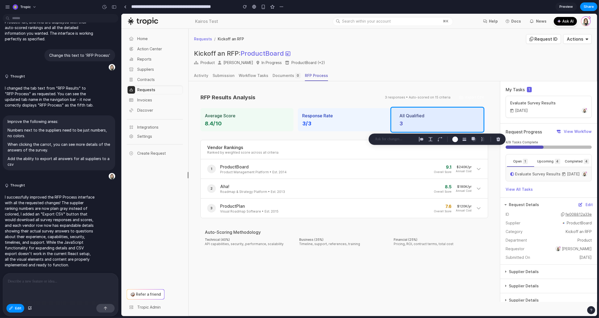
click at [396, 137] on p at bounding box center [395, 139] width 40 height 6
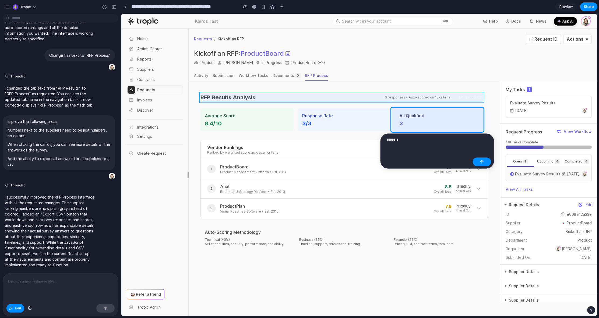
click at [366, 95] on div at bounding box center [359, 165] width 476 height 302
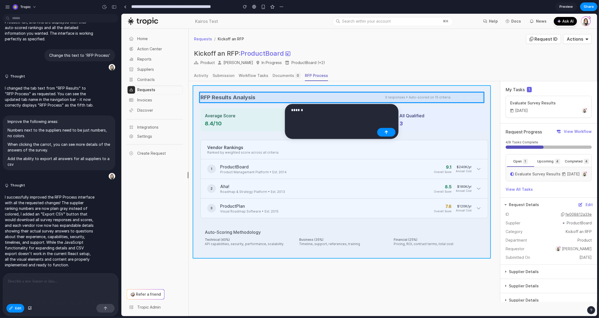
click at [446, 107] on div at bounding box center [359, 165] width 476 height 302
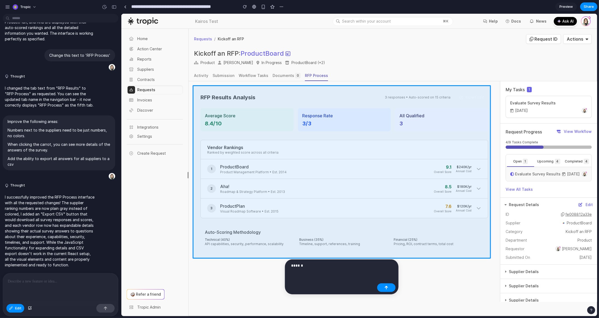
click at [332, 267] on p "******" at bounding box center [333, 265] width 84 height 6
